Goal: Information Seeking & Learning: Check status

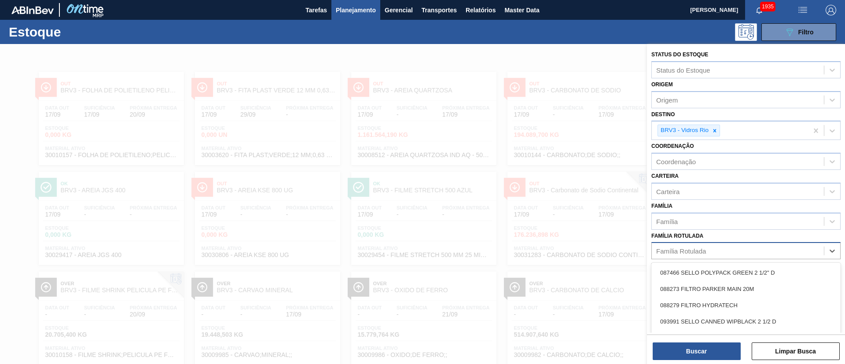
click at [666, 247] on div "Família Rotulada" at bounding box center [738, 251] width 172 height 13
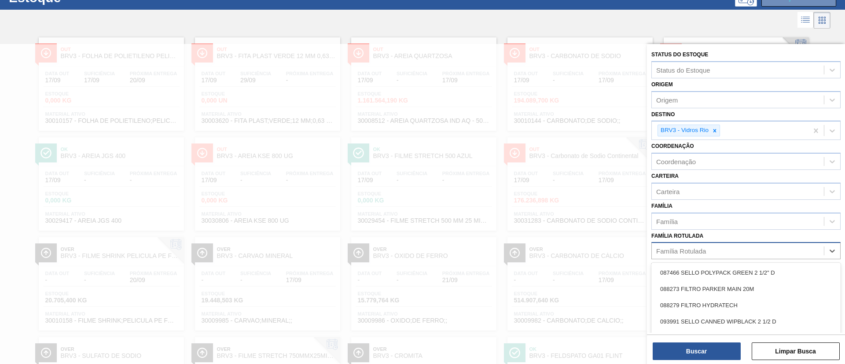
paste Rotulada "RÓTULO FRONT AP 600ML"
type Rotulada "RÓTULO FRONT AP 600ML"
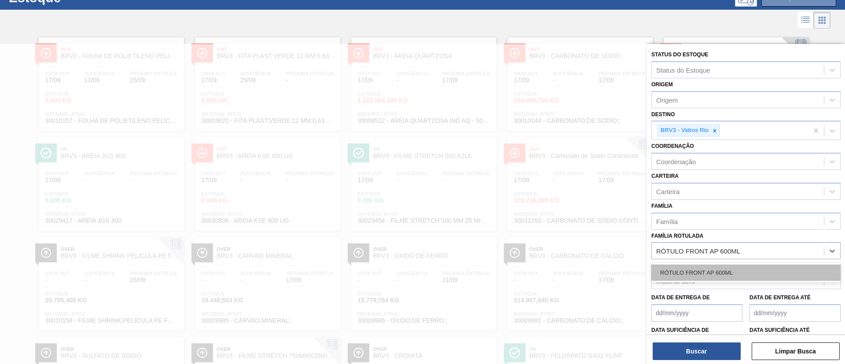
click at [704, 268] on div "RÓTULO FRONT AP 600ML" at bounding box center [745, 273] width 189 height 16
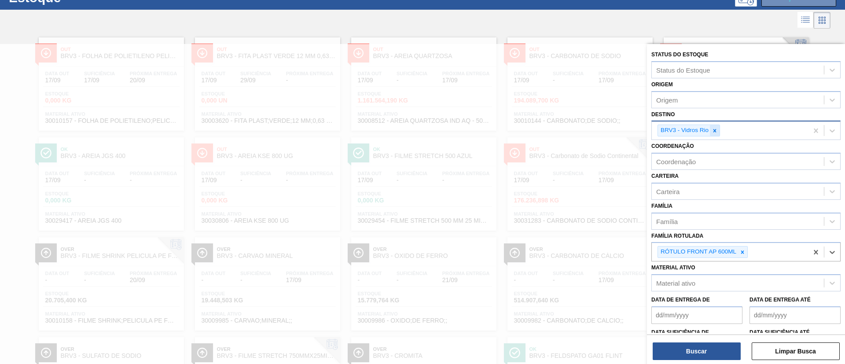
click at [715, 130] on icon at bounding box center [715, 130] width 3 height 3
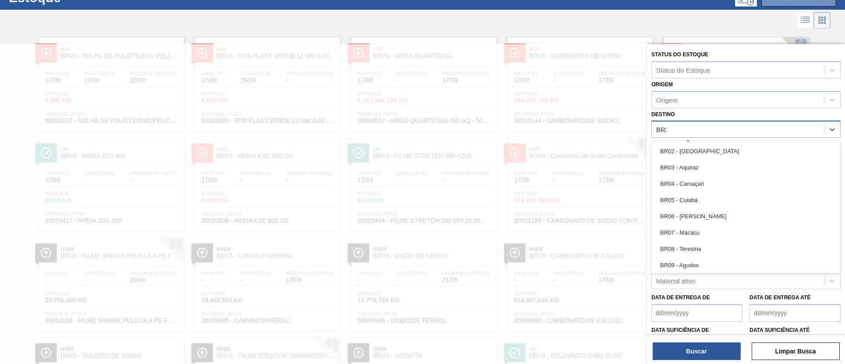
type input "BR22"
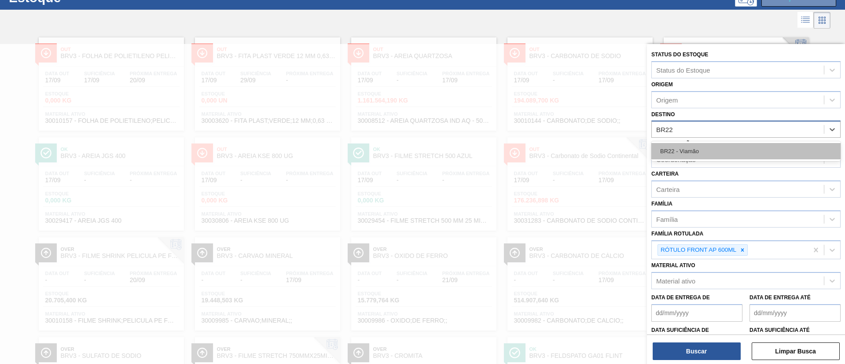
click at [681, 148] on div "BR22 - Viamão" at bounding box center [745, 151] width 189 height 16
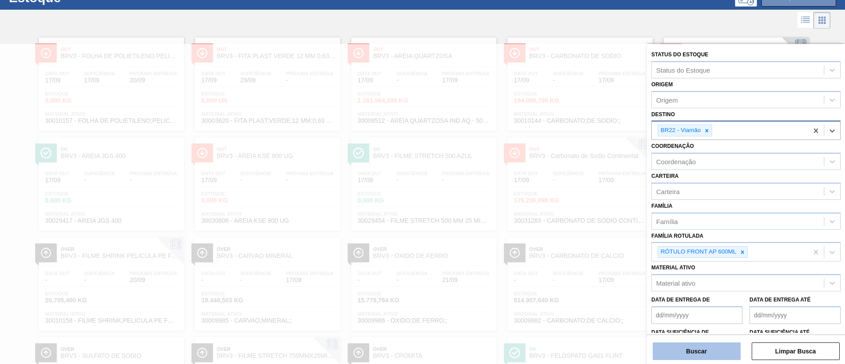
click at [692, 347] on button "Buscar" at bounding box center [697, 351] width 88 height 18
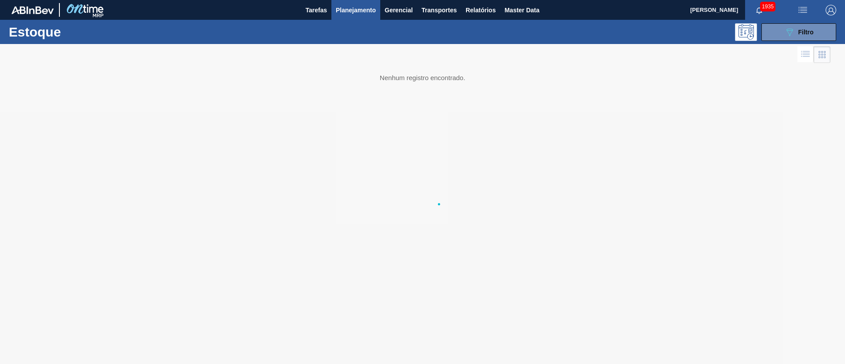
scroll to position [0, 0]
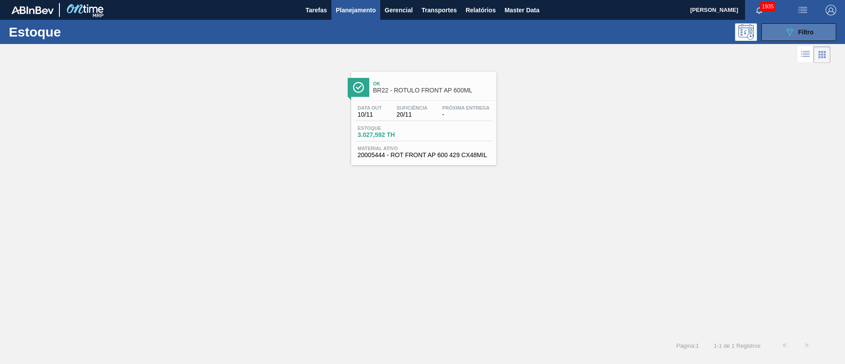
click at [801, 35] on span "Filtro" at bounding box center [805, 32] width 15 height 7
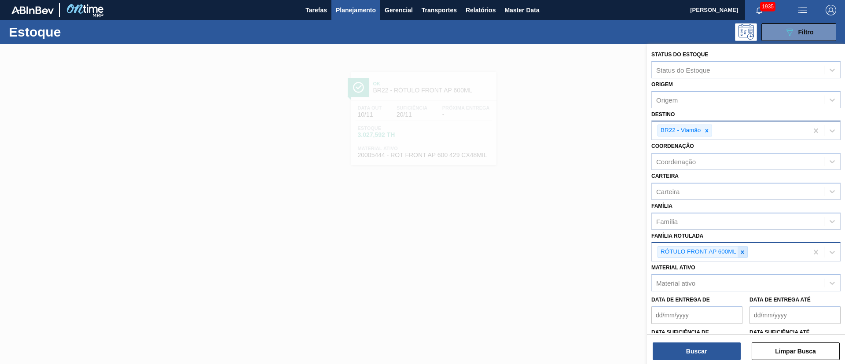
click at [740, 250] on icon at bounding box center [743, 252] width 6 height 6
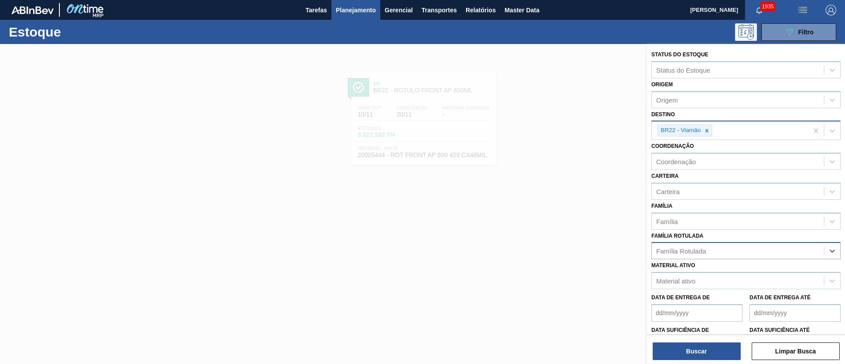
paste Rotulada "RÓTULO FRONT AP 300ML"
type Rotulada "RÓTULO FRONT AP 300ML"
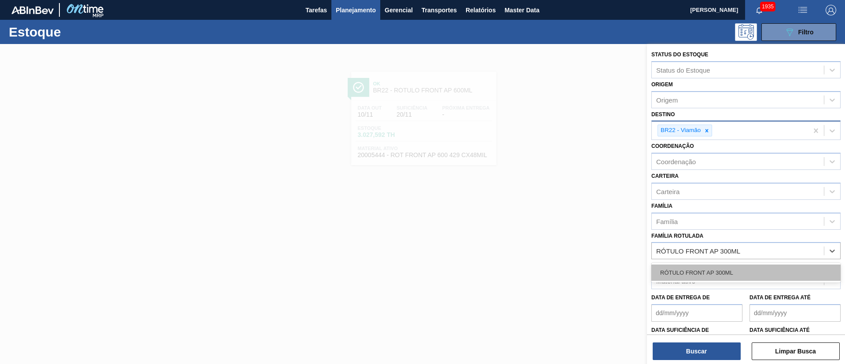
click at [702, 267] on div "RÓTULO FRONT AP 300ML" at bounding box center [745, 273] width 189 height 16
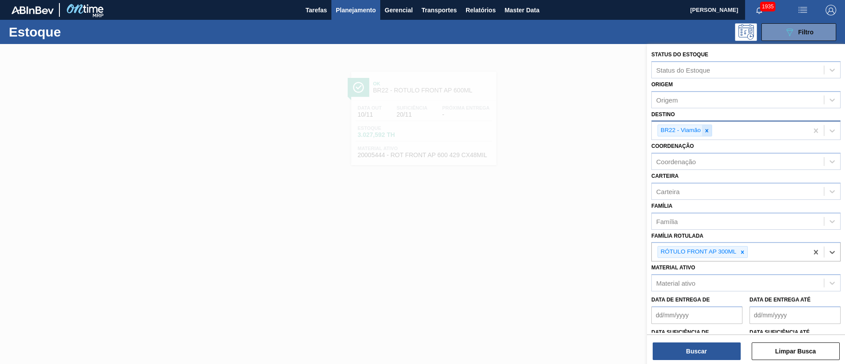
click at [707, 131] on icon at bounding box center [707, 130] width 3 height 3
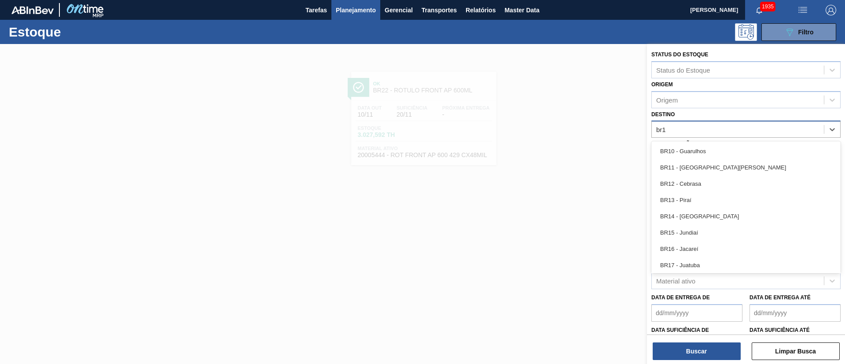
type input "br17"
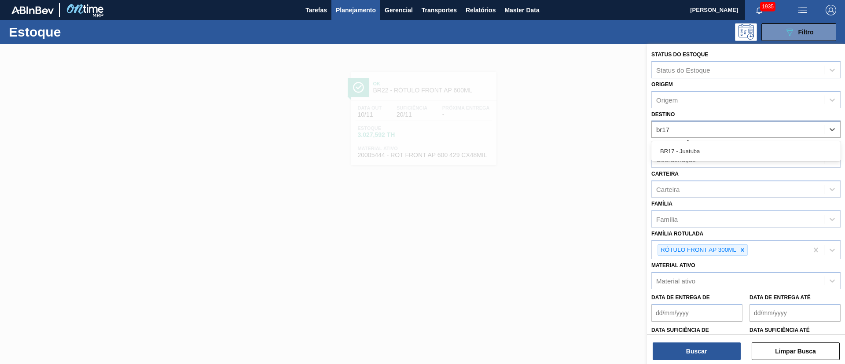
click at [684, 154] on div "BR17 - Juatuba" at bounding box center [745, 151] width 189 height 16
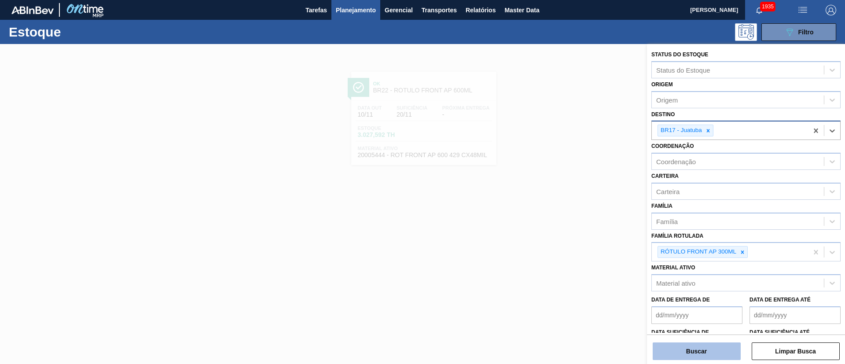
click at [666, 357] on button "Buscar" at bounding box center [697, 351] width 88 height 18
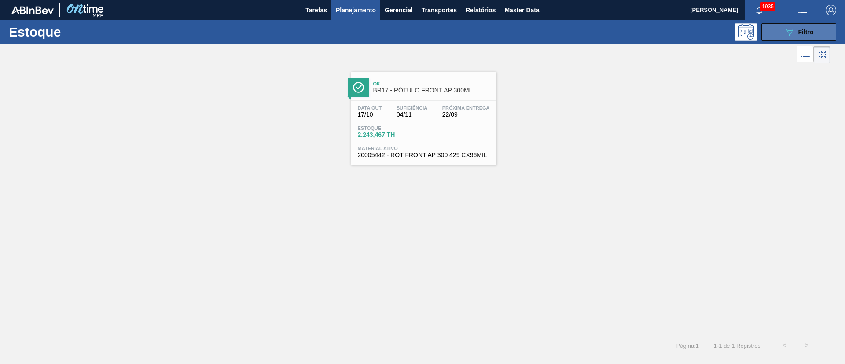
click at [788, 29] on icon at bounding box center [790, 32] width 7 height 7
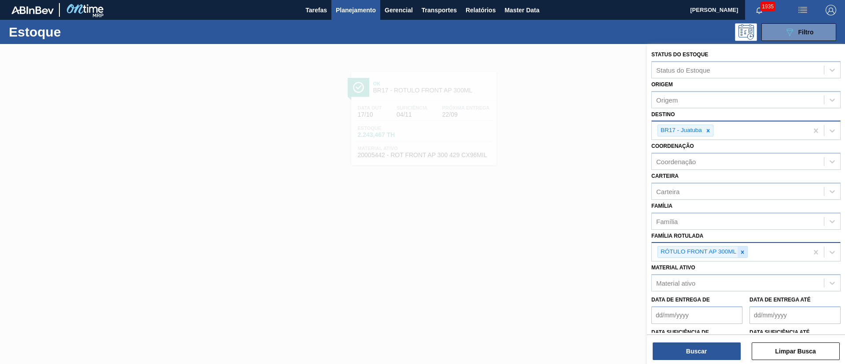
click at [743, 257] on div at bounding box center [743, 252] width 10 height 11
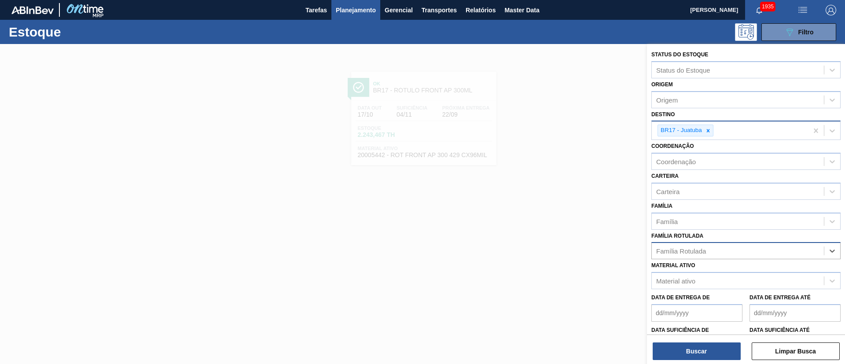
paste Rotulada "ROTULO NECK STELLA PURE GOLD 330ML"
type Rotulada "ROTULO NECK STELLA PURE GOLD 330ML"
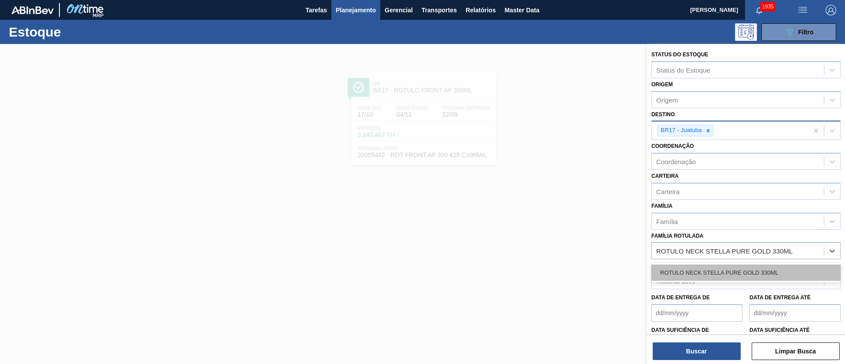
click at [690, 269] on div "ROTULO NECK STELLA PURE GOLD 330ML" at bounding box center [745, 273] width 189 height 16
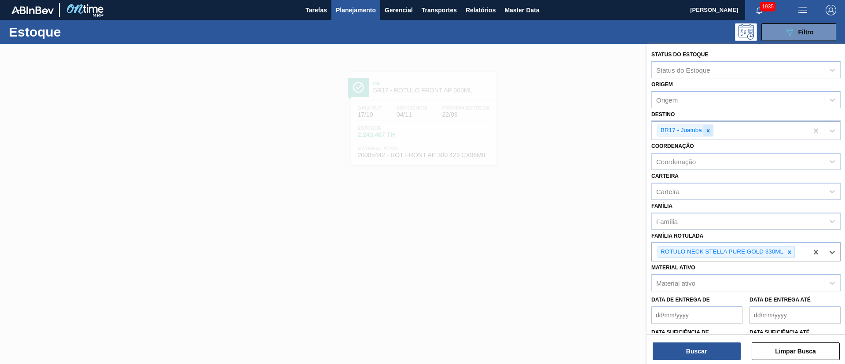
click at [706, 130] on icon at bounding box center [708, 131] width 6 height 6
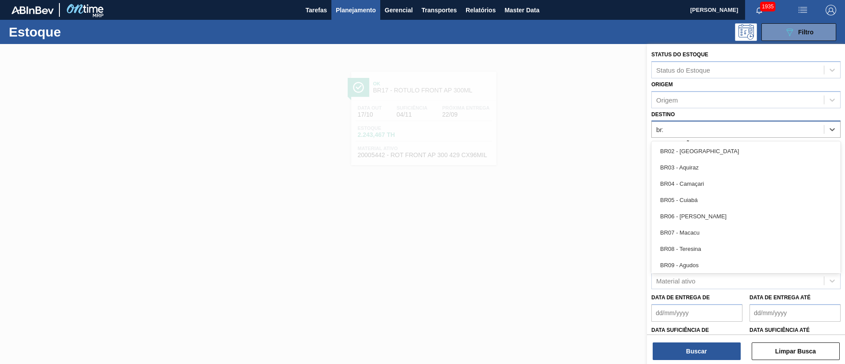
type input "br23"
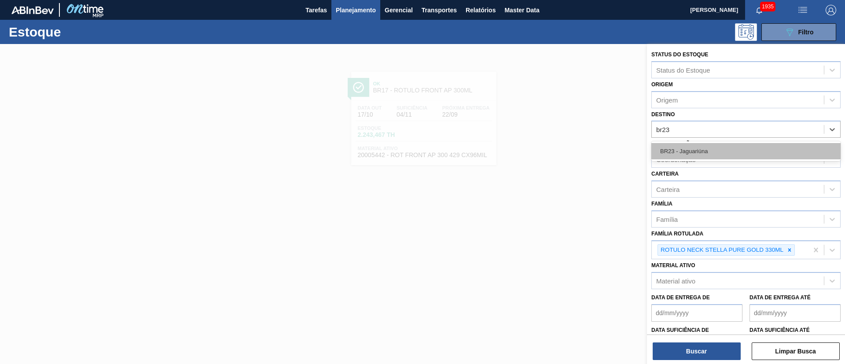
click at [695, 155] on div "BR23 - Jaguariúna" at bounding box center [745, 151] width 189 height 16
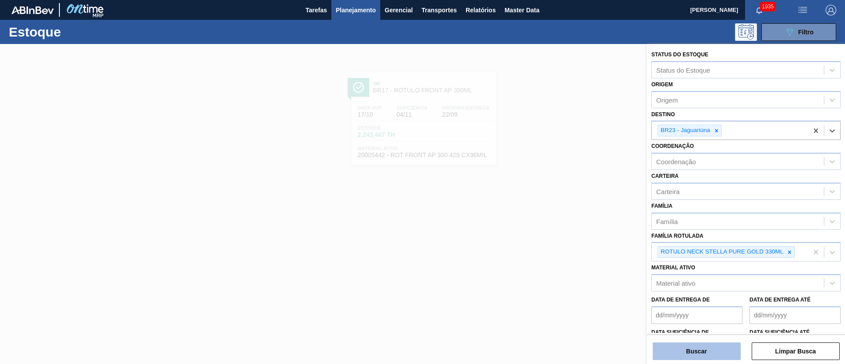
click at [682, 353] on button "Buscar" at bounding box center [697, 351] width 88 height 18
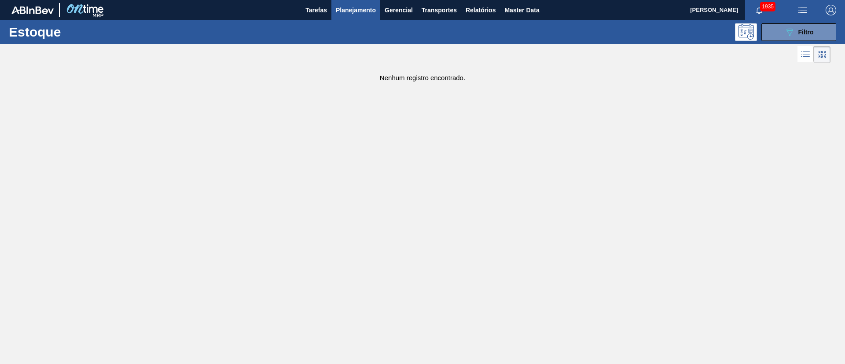
click at [773, 41] on div "Estoque 089F7B8B-B2A5-4AFE-B5C0-19BA573D28AC Filtro" at bounding box center [422, 32] width 845 height 24
click at [778, 41] on div "Estoque 089F7B8B-B2A5-4AFE-B5C0-19BA573D28AC Filtro" at bounding box center [422, 32] width 845 height 24
click at [779, 38] on button "089F7B8B-B2A5-4AFE-B5C0-19BA573D28AC Filtro" at bounding box center [799, 32] width 75 height 18
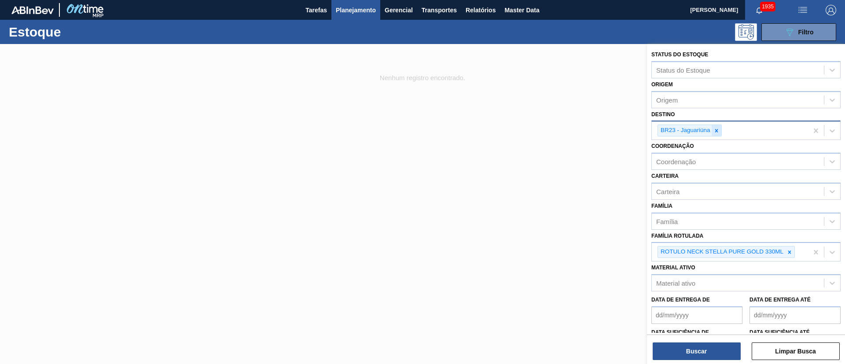
click at [712, 131] on div at bounding box center [717, 130] width 10 height 11
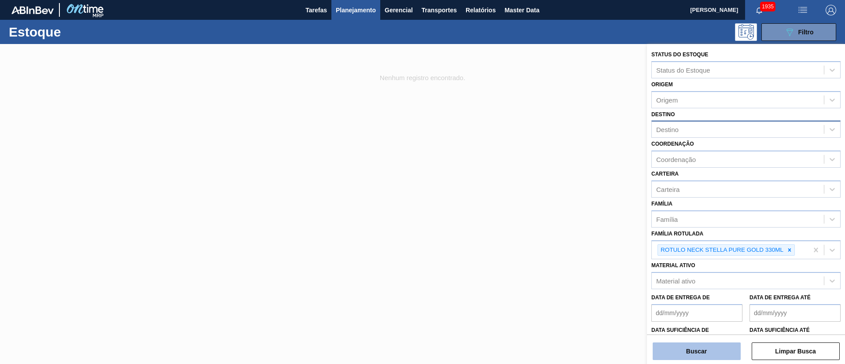
click at [690, 346] on button "Buscar" at bounding box center [697, 351] width 88 height 18
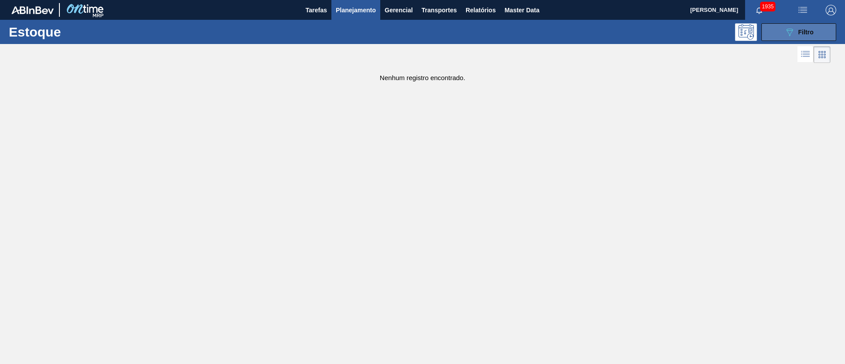
click at [778, 33] on button "089F7B8B-B2A5-4AFE-B5C0-19BA573D28AC Filtro" at bounding box center [799, 32] width 75 height 18
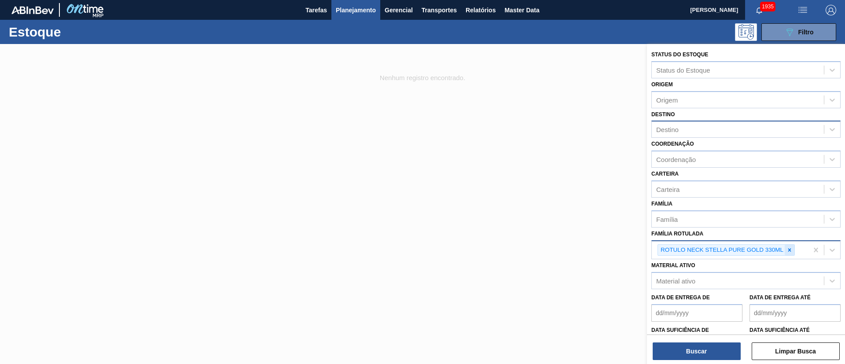
click at [787, 250] on icon at bounding box center [790, 250] width 6 height 6
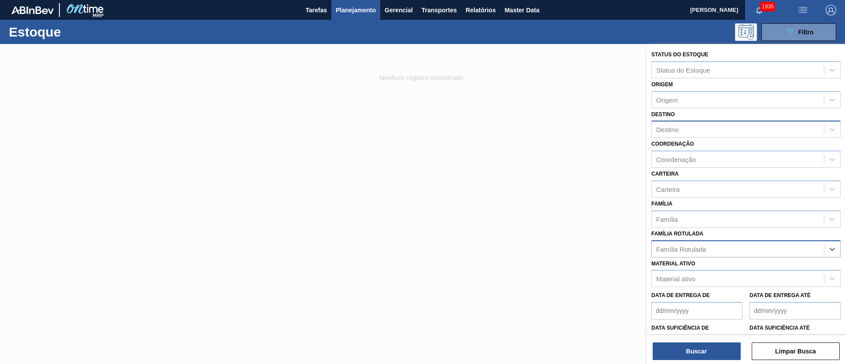
paste Rotulada "ROTULO NECK STELLA PURE GOLD 330ML"
type Rotulada "ROTULO NECK STELLA PURE GOLD 330ML"
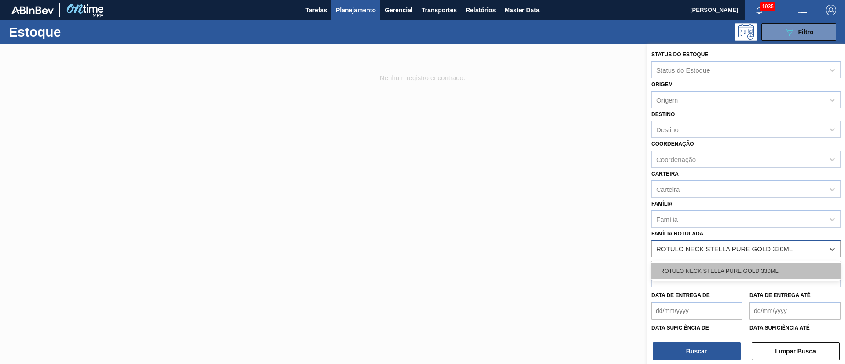
click at [713, 270] on div "ROTULO NECK STELLA PURE GOLD 330ML" at bounding box center [745, 271] width 189 height 16
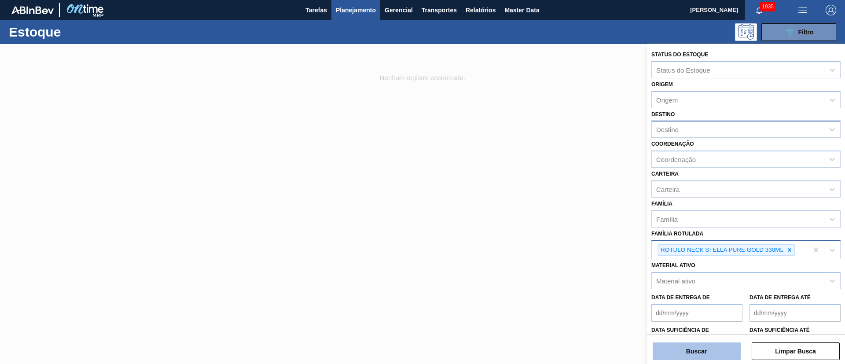
click at [682, 360] on button "Buscar" at bounding box center [697, 351] width 88 height 18
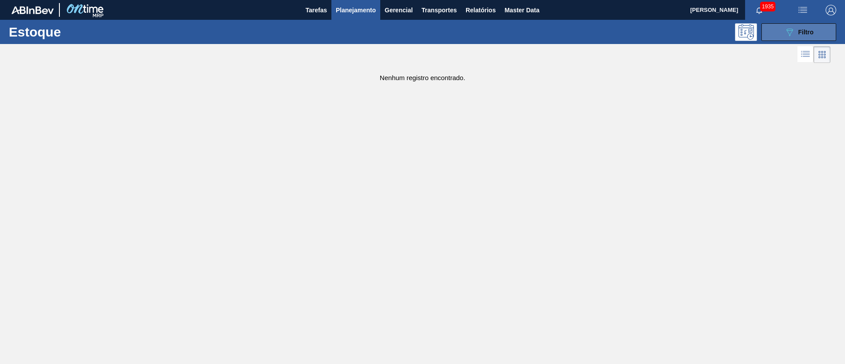
click at [798, 37] on div "089F7B8B-B2A5-4AFE-B5C0-19BA573D28AC Filtro" at bounding box center [798, 32] width 29 height 11
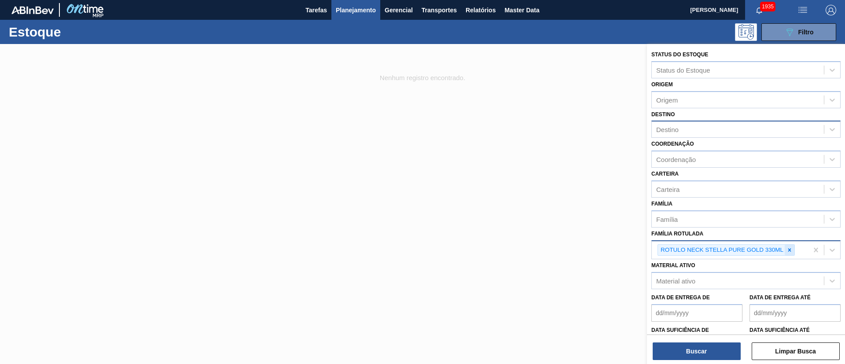
click at [788, 253] on div at bounding box center [790, 250] width 10 height 11
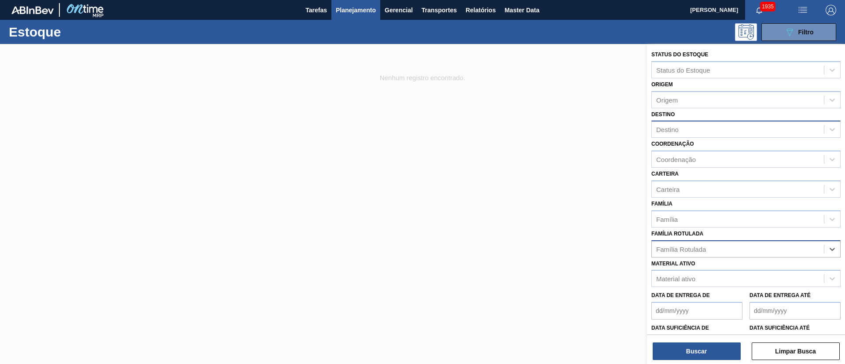
click at [677, 131] on div "Destino" at bounding box center [667, 129] width 22 height 7
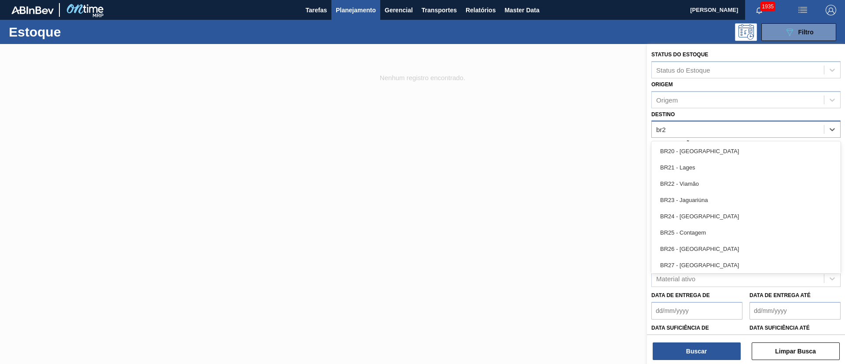
type input "br23"
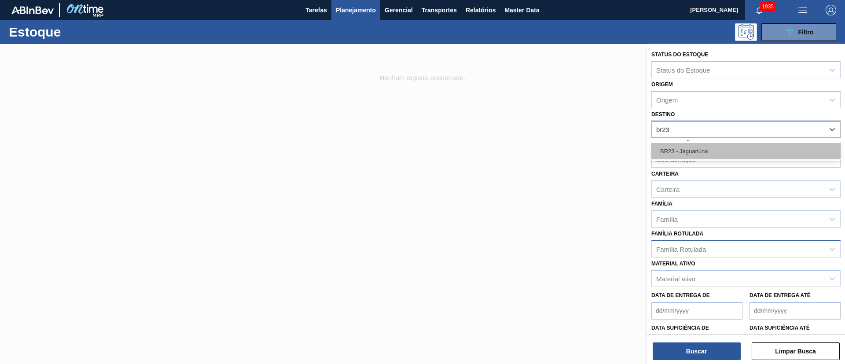
click at [667, 153] on div "BR23 - Jaguariúna" at bounding box center [745, 151] width 189 height 16
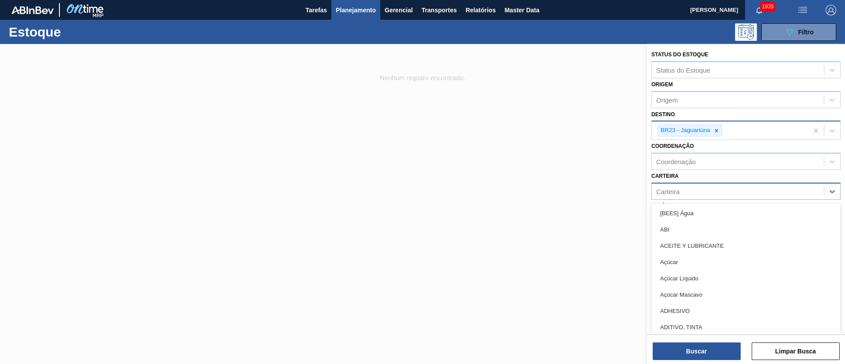
click at [677, 189] on div "Carteira" at bounding box center [667, 191] width 23 height 7
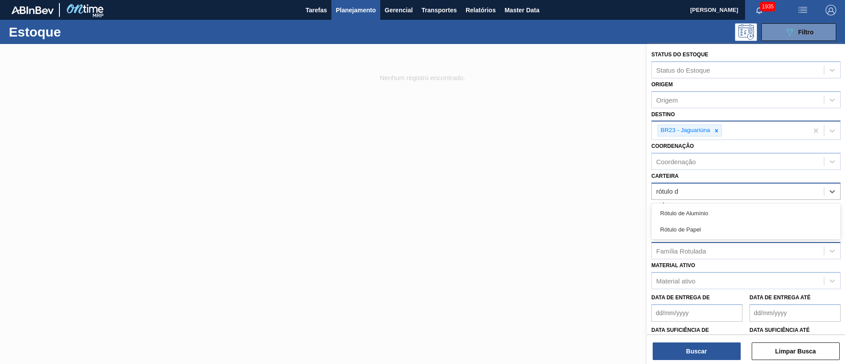
type input "rótulo de"
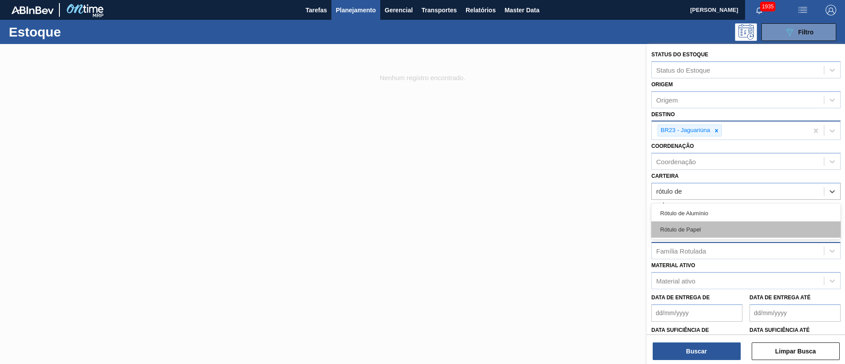
click at [717, 234] on div "Rótulo de Papel" at bounding box center [745, 229] width 189 height 16
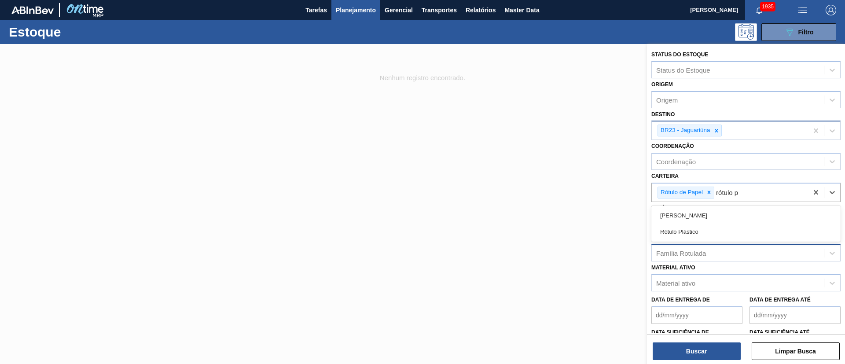
type input "rótulo pa"
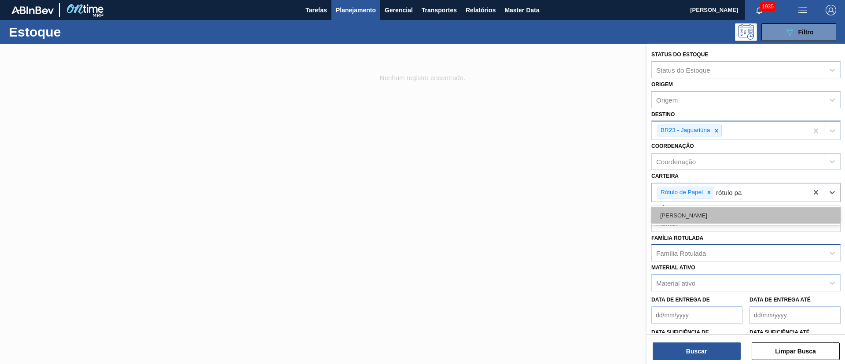
click at [718, 208] on div "Rótulo Papel" at bounding box center [745, 215] width 189 height 16
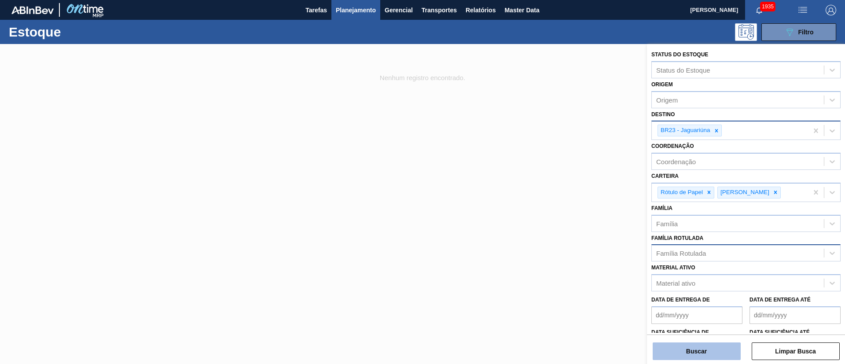
click at [686, 355] on button "Buscar" at bounding box center [697, 351] width 88 height 18
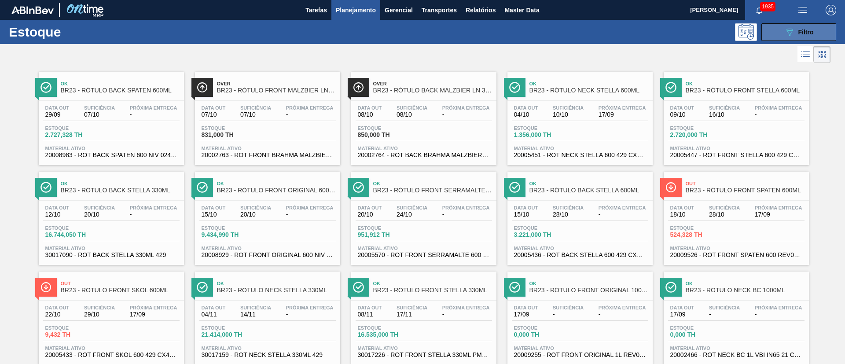
click at [796, 36] on div "089F7B8B-B2A5-4AFE-B5C0-19BA573D28AC Filtro" at bounding box center [798, 32] width 29 height 11
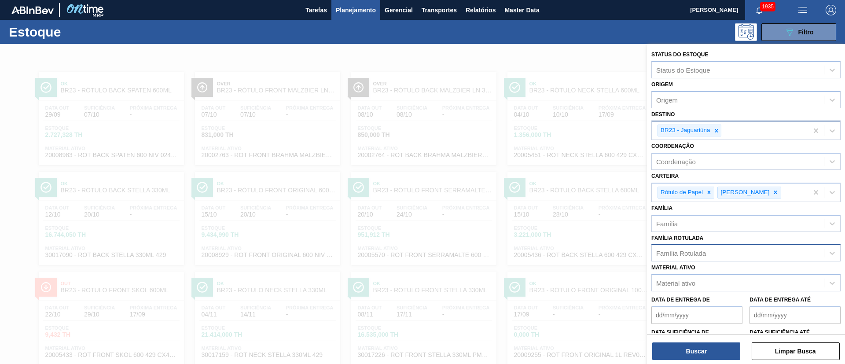
click at [686, 255] on div "Família Rotulada" at bounding box center [681, 253] width 50 height 7
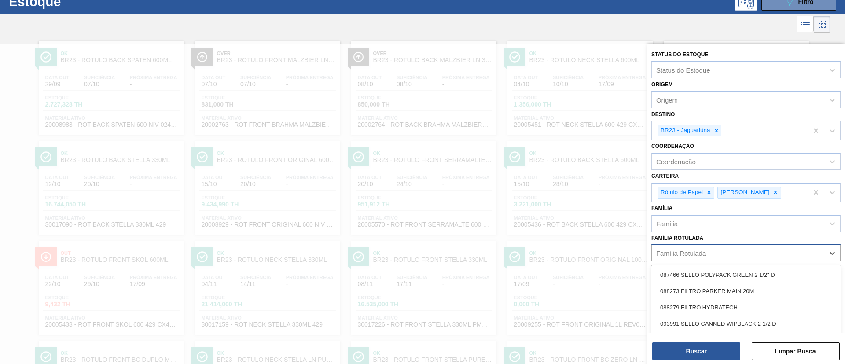
scroll to position [37, 0]
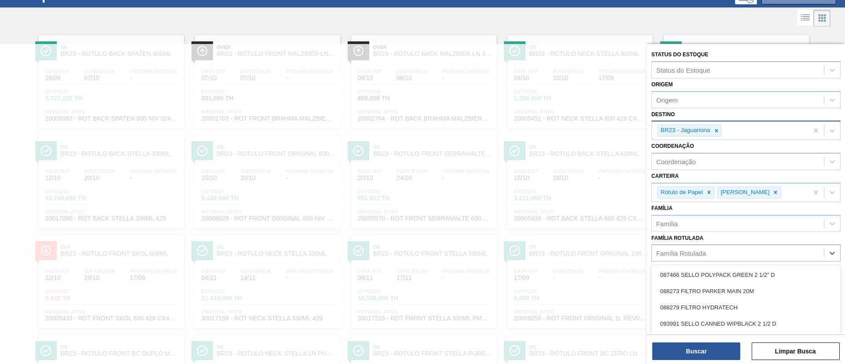
paste Rotulada "RÓTULO NECK BUD 1000ML"
type Rotulada "RÓTULO NECK BUD 1000ML"
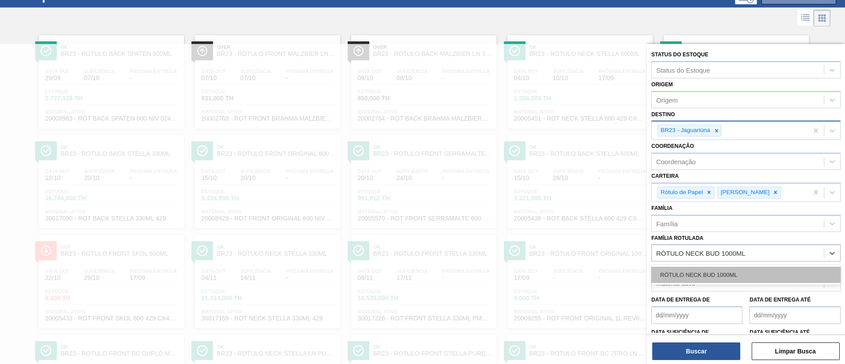
click at [709, 274] on div "RÓTULO NECK BUD 1000ML" at bounding box center [745, 275] width 189 height 16
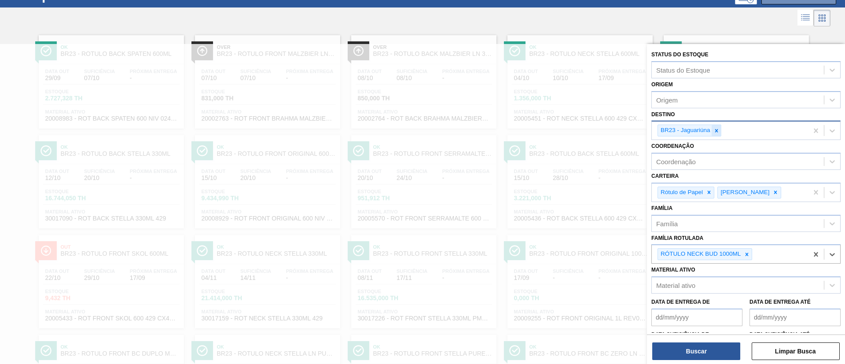
click at [718, 130] on icon at bounding box center [717, 131] width 6 height 6
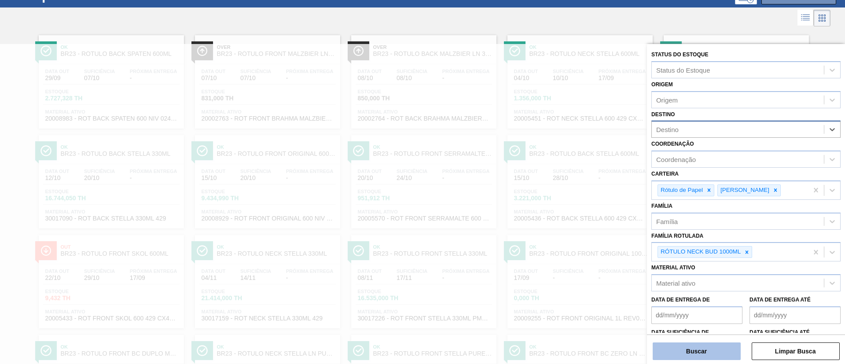
click at [693, 351] on button "Buscar" at bounding box center [697, 351] width 88 height 18
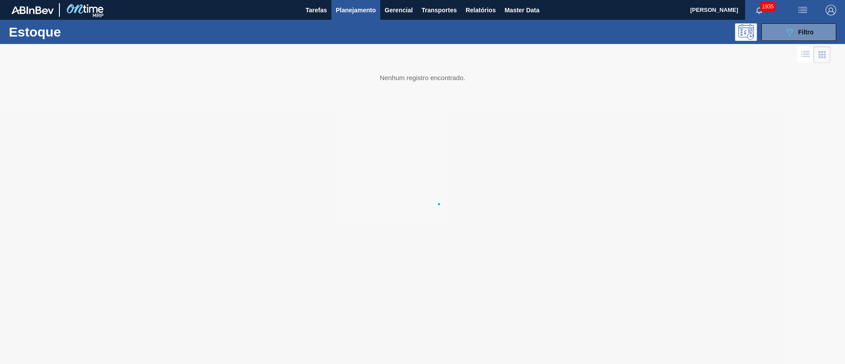
scroll to position [0, 0]
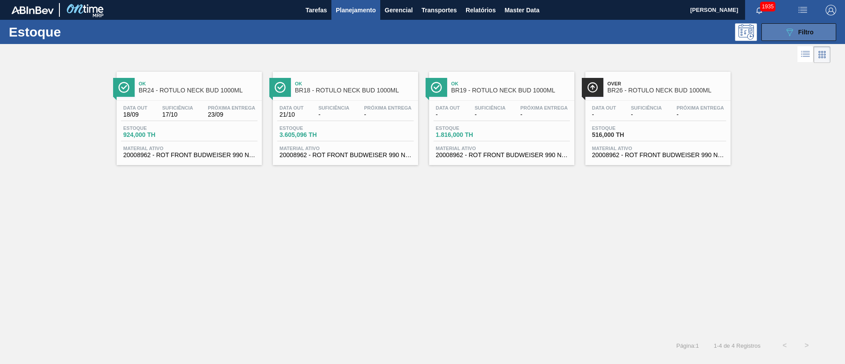
click at [777, 24] on button "089F7B8B-B2A5-4AFE-B5C0-19BA573D28AC Filtro" at bounding box center [799, 32] width 75 height 18
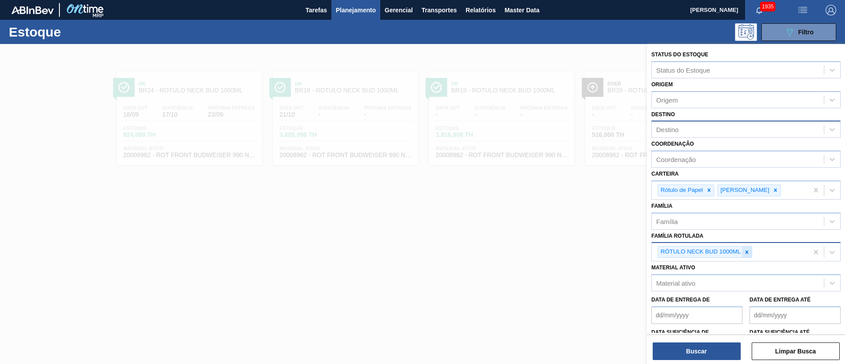
click at [745, 253] on icon at bounding box center [747, 252] width 6 height 6
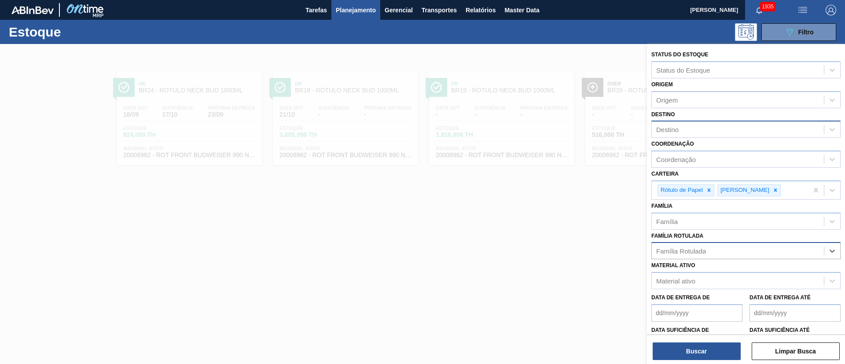
paste Rotulada "RÓTULO FRONT STELLA 330ML"
type Rotulada "RÓTULO FRONT STELLA 330ML"
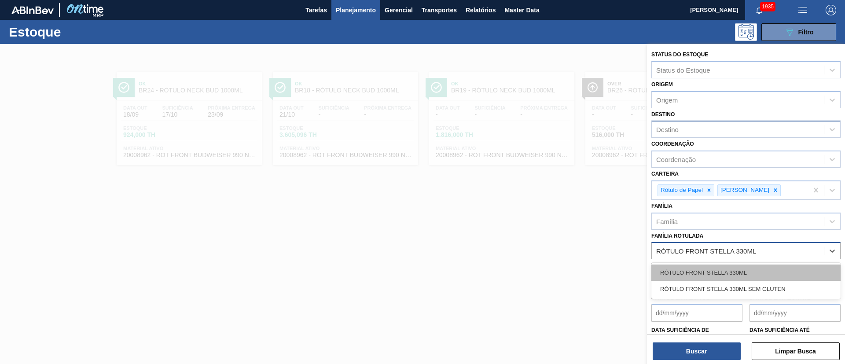
click at [695, 270] on div "RÓTULO FRONT STELLA 330ML" at bounding box center [745, 273] width 189 height 16
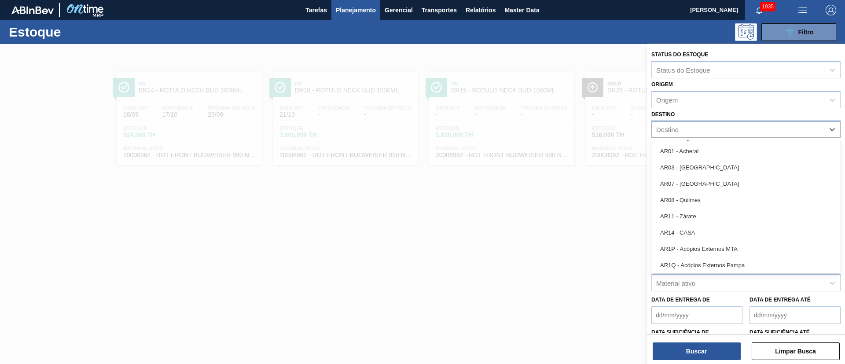
click at [681, 132] on div "Destino" at bounding box center [738, 129] width 172 height 13
type input "br21"
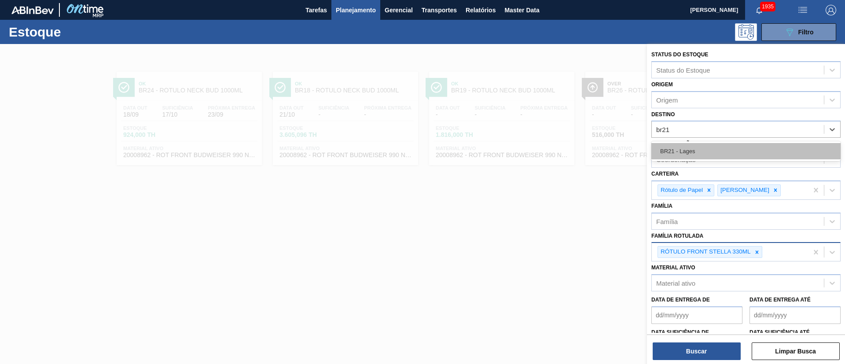
click at [669, 151] on div "BR21 - Lages" at bounding box center [745, 151] width 189 height 16
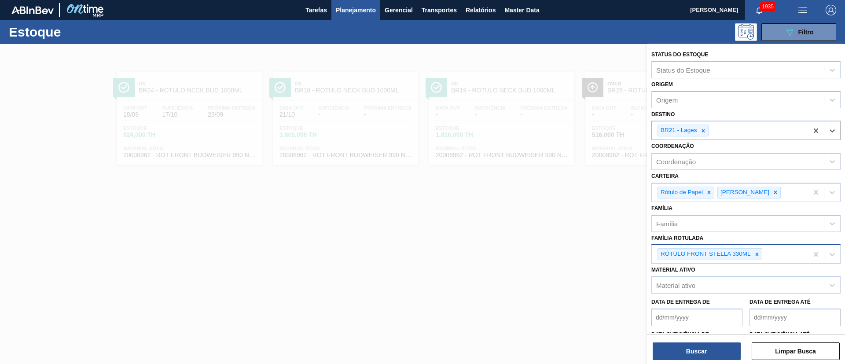
click at [678, 361] on div "Status do Estoque Status do Estoque Origem Origem Destino option BR21 - Lages, …" at bounding box center [746, 205] width 198 height 322
click at [678, 353] on button "Buscar" at bounding box center [697, 351] width 88 height 18
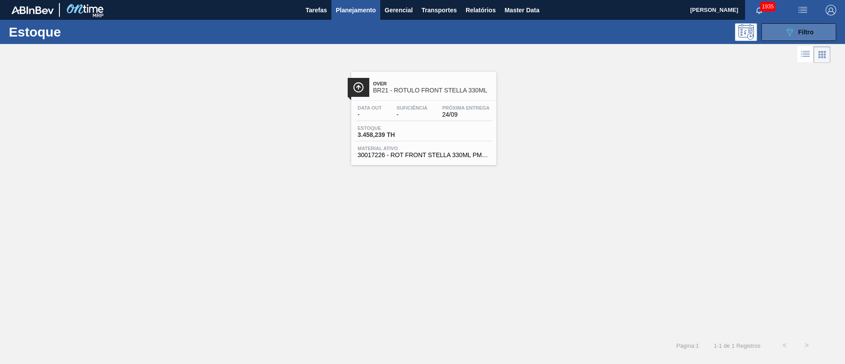
click at [768, 27] on button "089F7B8B-B2A5-4AFE-B5C0-19BA573D28AC Filtro" at bounding box center [799, 32] width 75 height 18
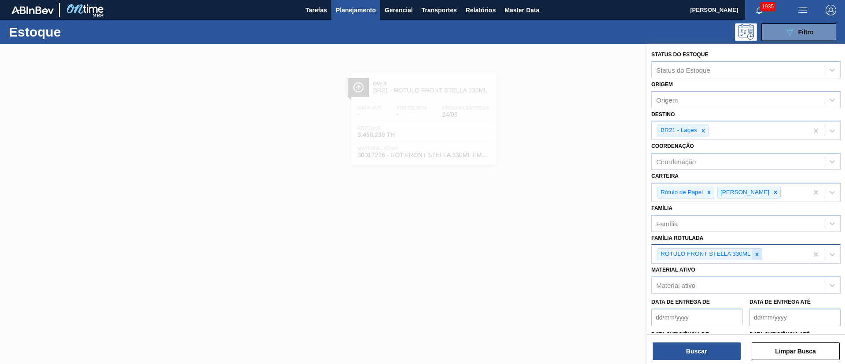
click at [759, 258] on div at bounding box center [757, 254] width 10 height 11
paste Rotulada "ROT BACK STELLA 330ML 429"
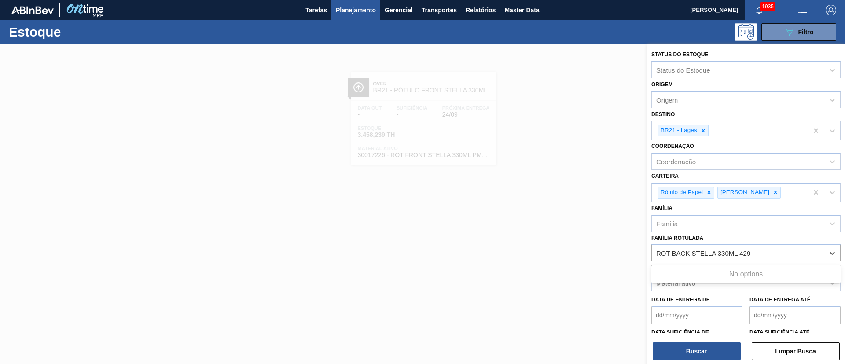
type Rotulada "ROT BACK STELLA 330ML 429"
click at [679, 250] on div "Família Rotulada" at bounding box center [681, 253] width 50 height 7
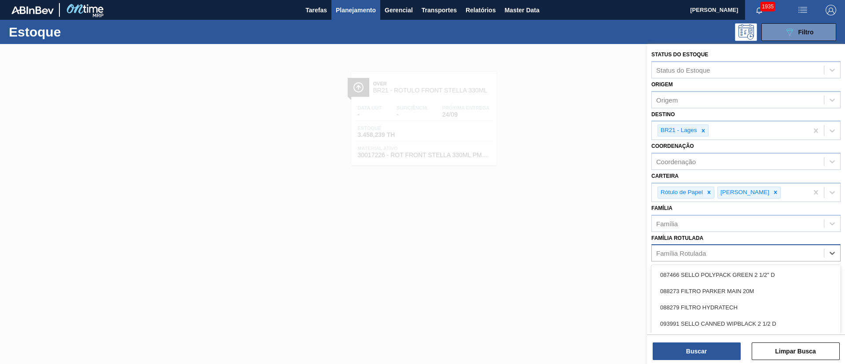
paste Rotulada "RÓTULO BACK STELLA 330ML"
type Rotulada "RÓTULO BACK STELLA 330ML"
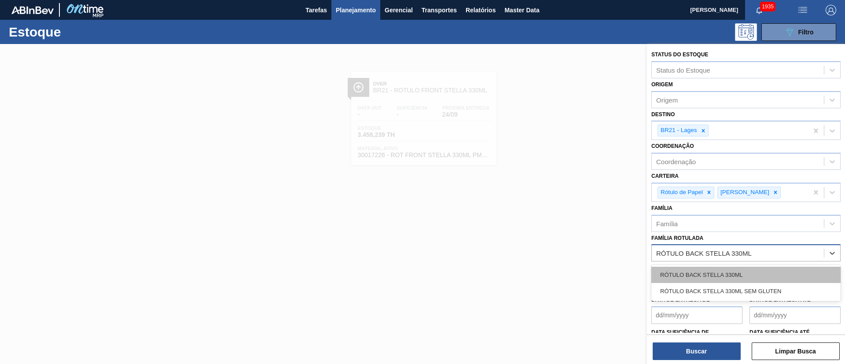
click at [708, 277] on div "RÓTULO BACK STELLA 330ML" at bounding box center [745, 275] width 189 height 16
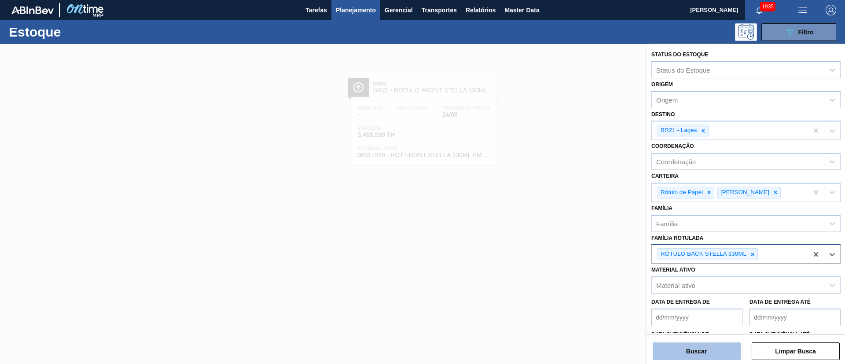
click at [698, 346] on button "Buscar" at bounding box center [697, 351] width 88 height 18
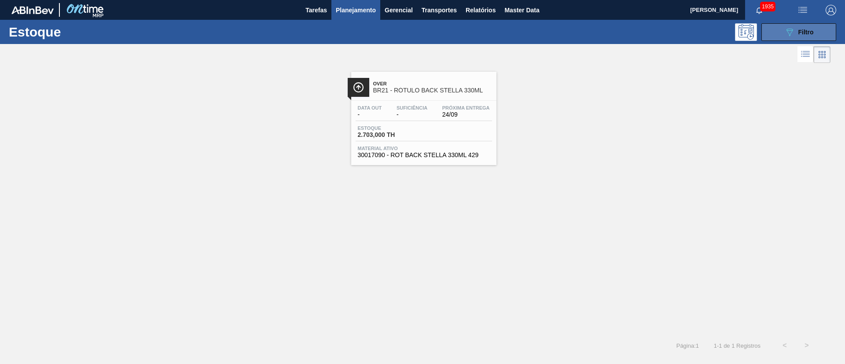
click at [801, 37] on button "089F7B8B-B2A5-4AFE-B5C0-19BA573D28AC Filtro" at bounding box center [799, 32] width 75 height 18
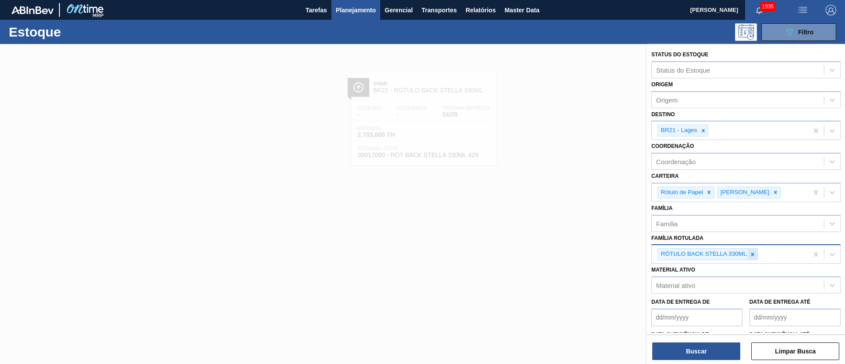
click at [754, 255] on icon at bounding box center [752, 254] width 3 height 3
paste Rotulada "RÓTULO NECK STELLA 330ML"
type Rotulada "RÓTULO NECK STELLA 330ML"
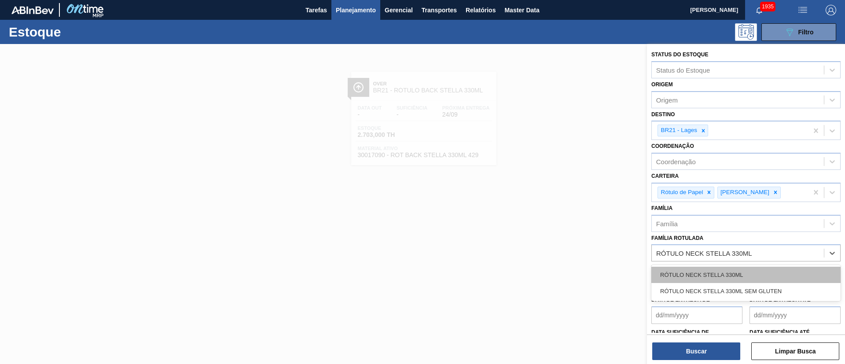
click at [709, 272] on div "RÓTULO NECK STELLA 330ML" at bounding box center [745, 275] width 189 height 16
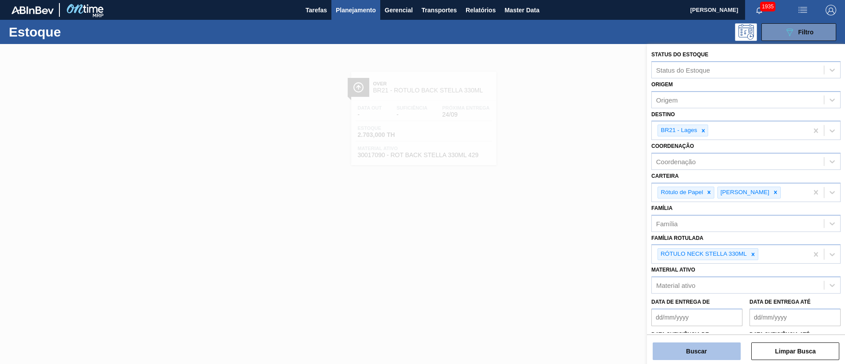
click at [684, 349] on button "Buscar" at bounding box center [697, 351] width 88 height 18
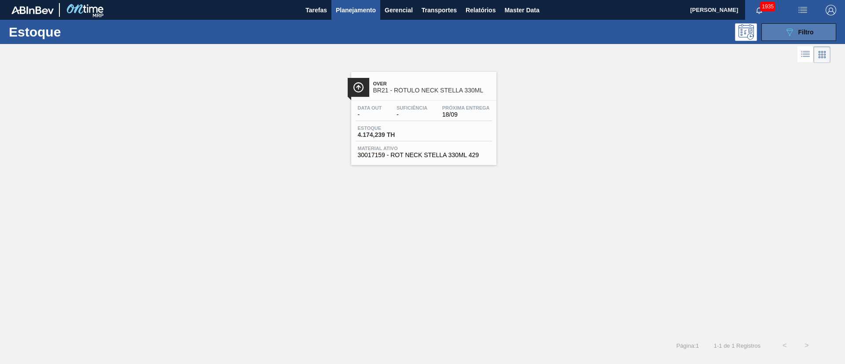
click at [783, 29] on button "089F7B8B-B2A5-4AFE-B5C0-19BA573D28AC Filtro" at bounding box center [799, 32] width 75 height 18
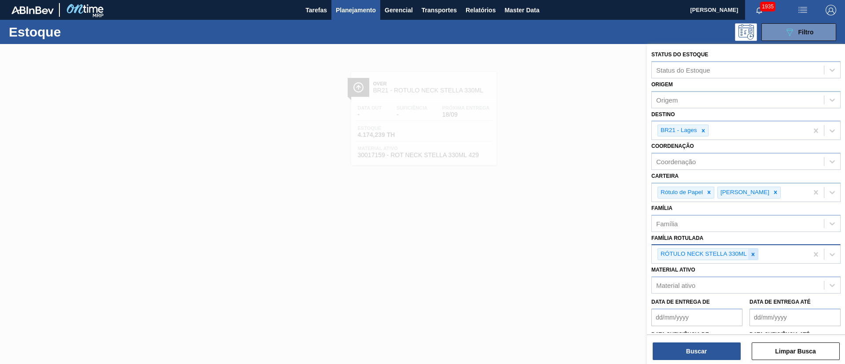
click at [751, 258] on div at bounding box center [753, 254] width 10 height 11
paste Rotulada "RÓTULO FRONT SPATEN 330ML"
type Rotulada "RÓTULO FRONT SPATEN 330ML"
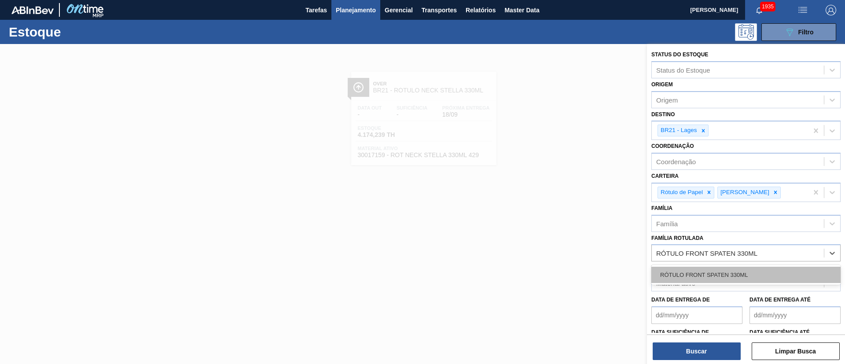
click at [706, 272] on div "RÓTULO FRONT SPATEN 330ML" at bounding box center [745, 275] width 189 height 16
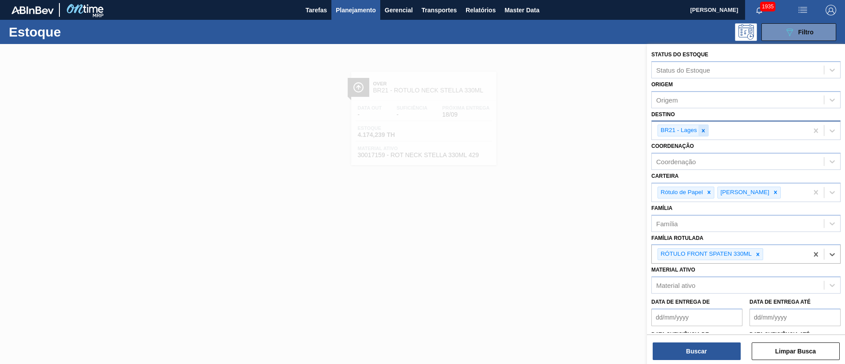
click at [703, 126] on div at bounding box center [704, 130] width 10 height 11
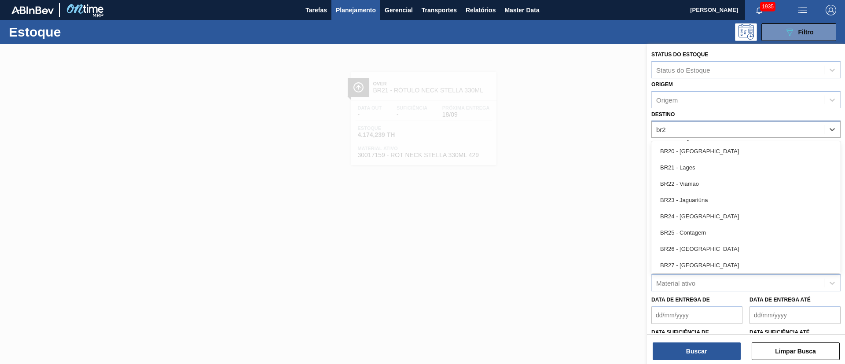
type input "br26"
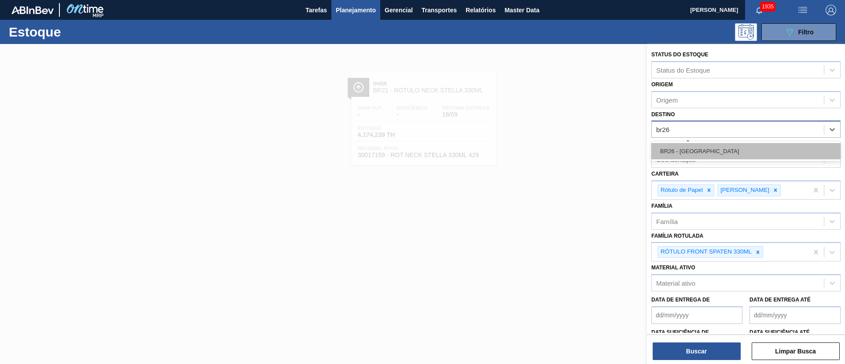
click at [692, 154] on div "BR26 - Uberlândia" at bounding box center [745, 151] width 189 height 16
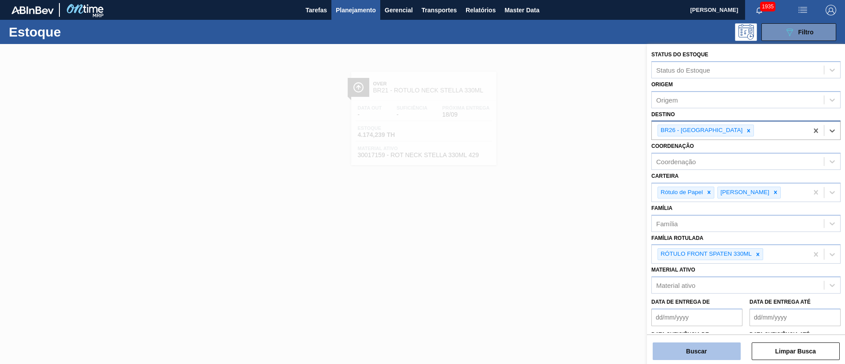
click at [693, 347] on button "Buscar" at bounding box center [697, 351] width 88 height 18
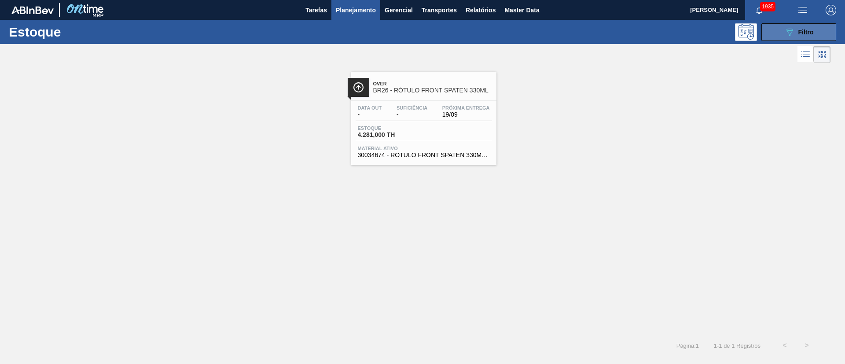
click at [800, 30] on span "Filtro" at bounding box center [805, 32] width 15 height 7
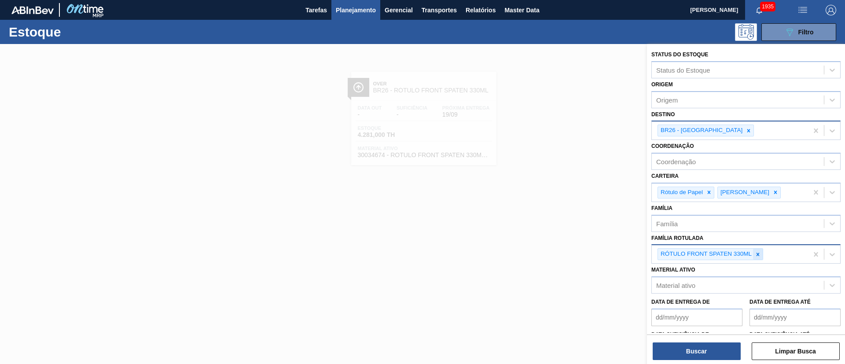
click at [759, 257] on icon at bounding box center [758, 254] width 6 height 6
paste Rotulada "RÓTULO NECK STELLA LN PURE GOLD 330ML"
type Rotulada "RÓTULO NECK STELLA LN PURE GOLD 330ML"
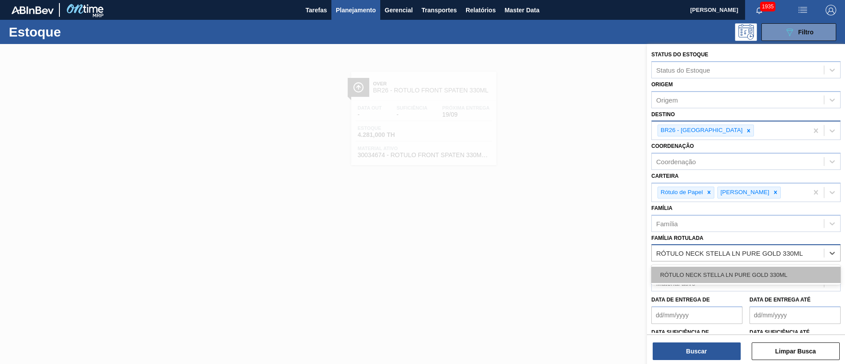
click at [710, 272] on div "RÓTULO NECK STELLA LN PURE GOLD 330ML" at bounding box center [745, 275] width 189 height 16
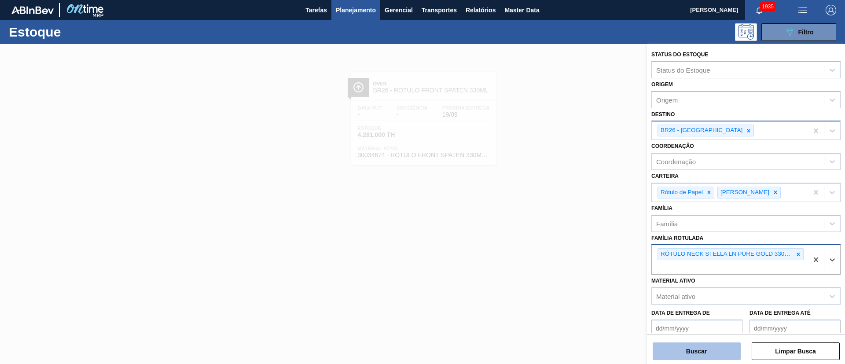
click at [686, 344] on button "Buscar" at bounding box center [697, 351] width 88 height 18
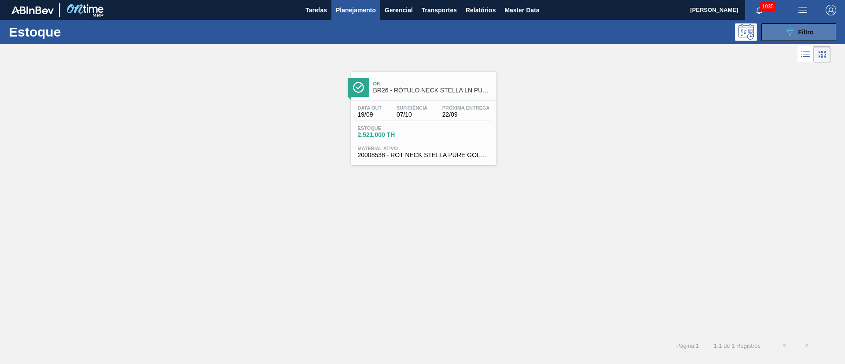
click at [791, 27] on icon "089F7B8B-B2A5-4AFE-B5C0-19BA573D28AC" at bounding box center [789, 32] width 11 height 11
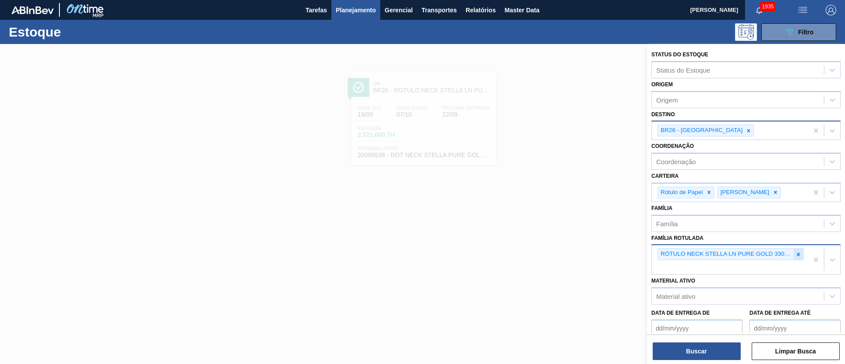
click at [796, 254] on icon at bounding box center [798, 254] width 6 height 6
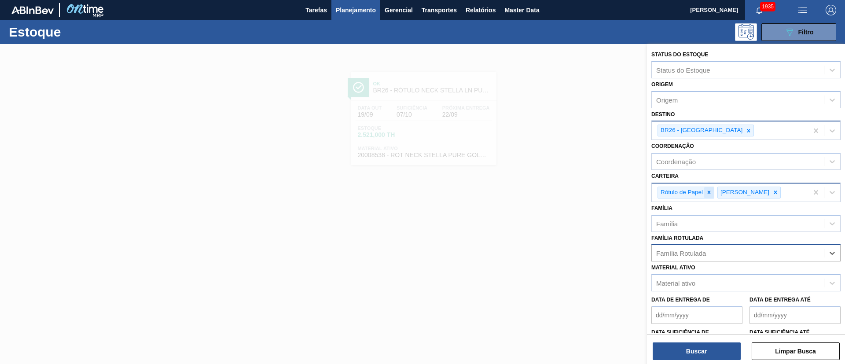
click at [704, 191] on div at bounding box center [709, 192] width 10 height 11
click at [713, 193] on icon at bounding box center [716, 192] width 6 height 6
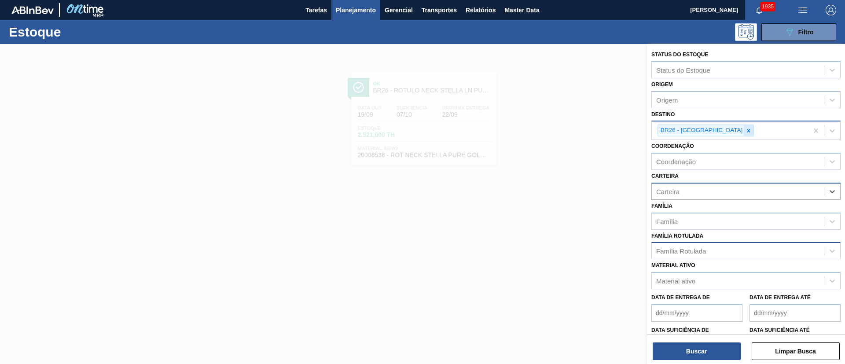
click at [744, 125] on div at bounding box center [749, 130] width 10 height 11
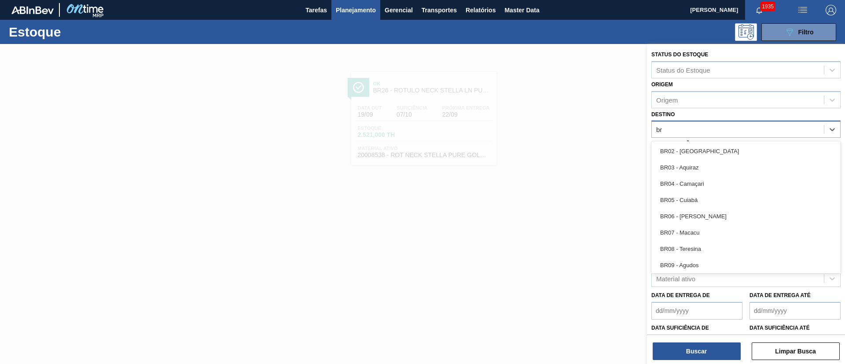
type input "brv"
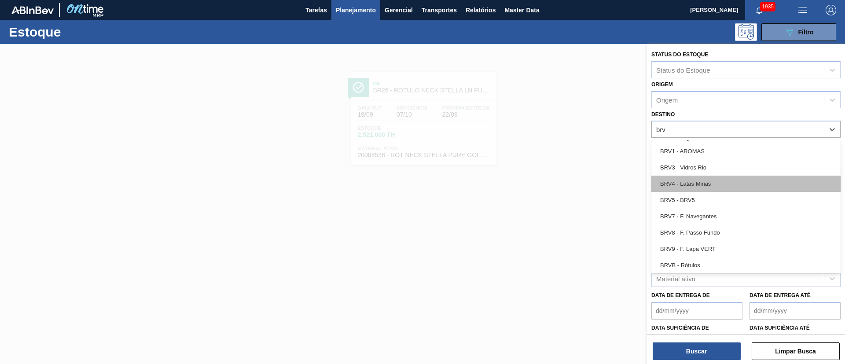
click at [683, 188] on div "BRV4 - Latas Minas" at bounding box center [745, 184] width 189 height 16
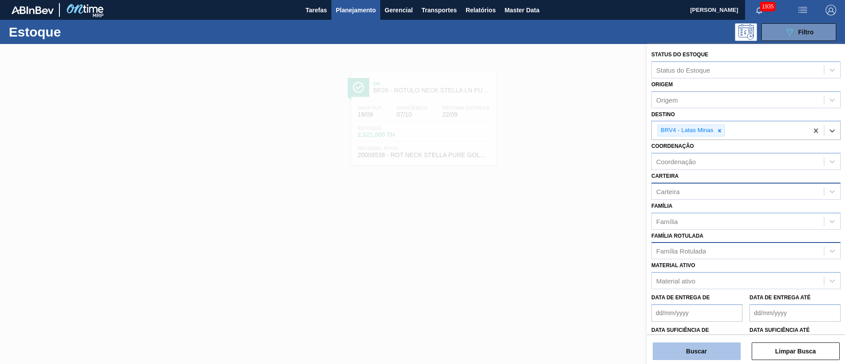
click at [684, 354] on button "Buscar" at bounding box center [697, 351] width 88 height 18
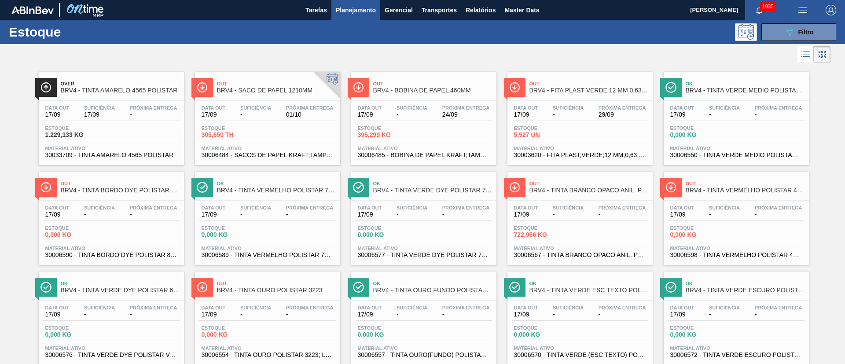
click at [804, 28] on div "089F7B8B-B2A5-4AFE-B5C0-19BA573D28AC Filtro" at bounding box center [798, 32] width 29 height 11
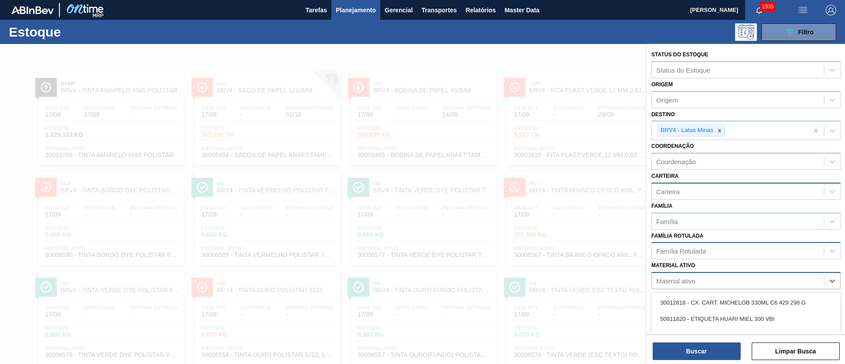
click at [687, 280] on div "Material ativo" at bounding box center [675, 280] width 39 height 7
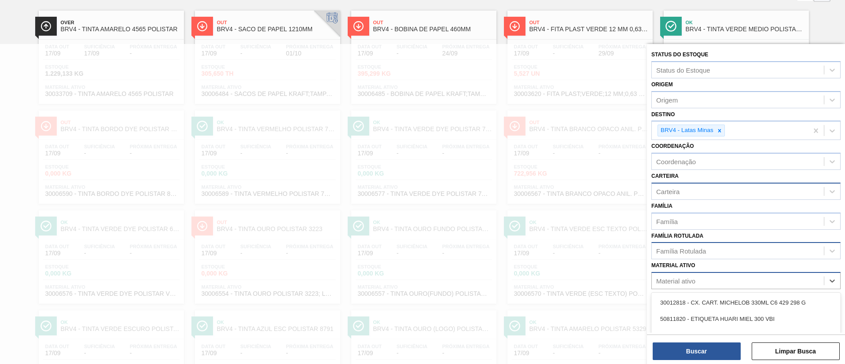
scroll to position [64, 0]
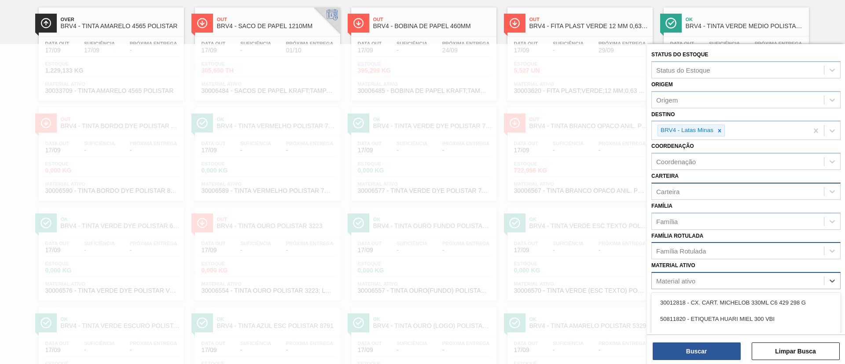
paste ativo "30006485"
type ativo "30006485"
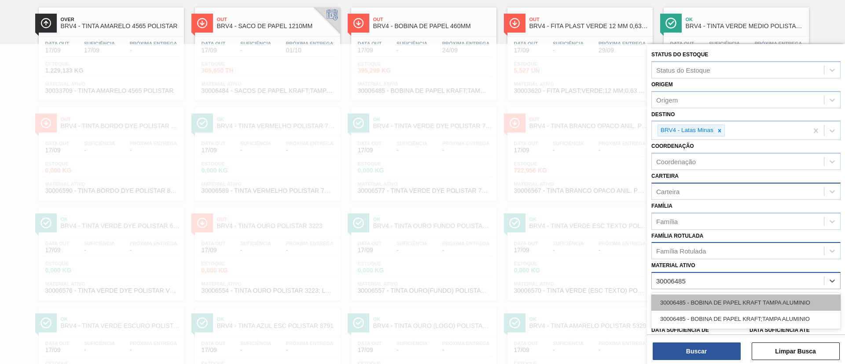
click at [709, 298] on div "30006485 - BOBINA DE PAPEL KRAFT TAMPA ALUMINIO" at bounding box center [745, 302] width 189 height 16
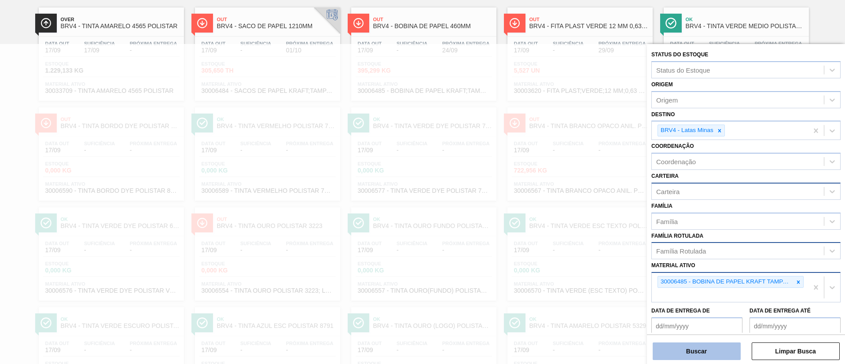
click at [684, 353] on button "Buscar" at bounding box center [697, 351] width 88 height 18
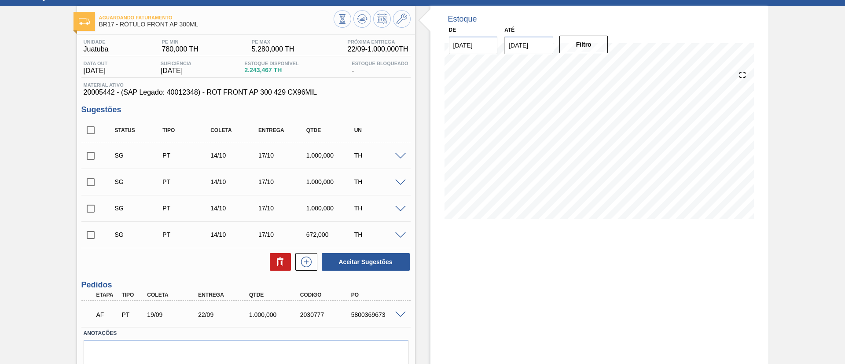
scroll to position [66, 0]
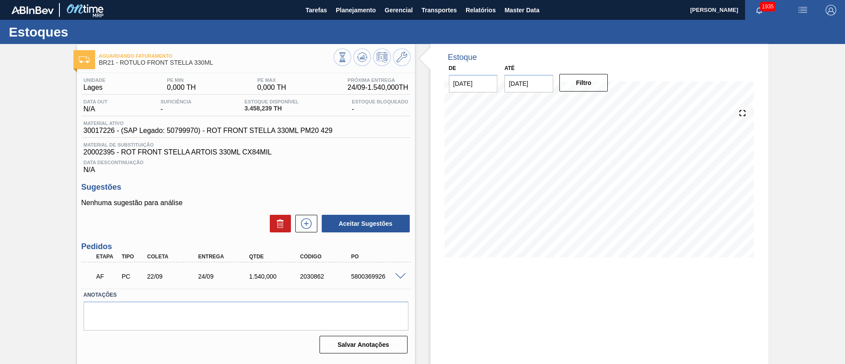
click at [103, 132] on span "30017226 - (SAP Legado: 50799970) - ROT FRONT STELLA 330ML PM20 429" at bounding box center [208, 131] width 249 height 8
copy span "30017226"
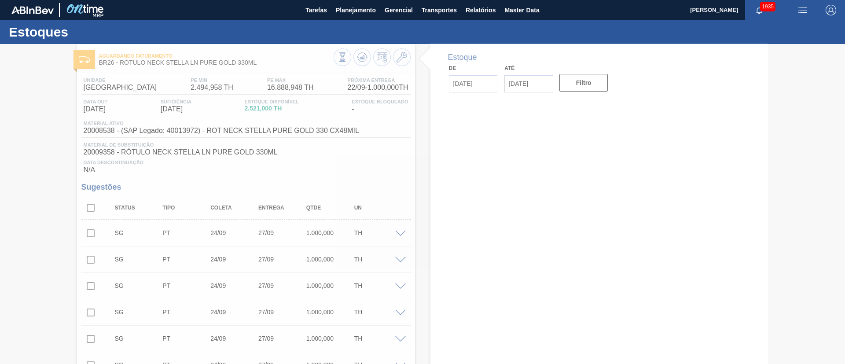
type input "[DATE]"
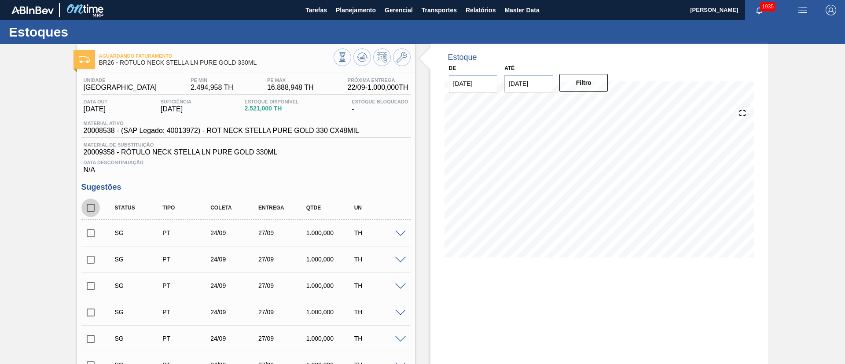
click at [89, 206] on input "checkbox" at bounding box center [90, 208] width 18 height 18
checkbox input "true"
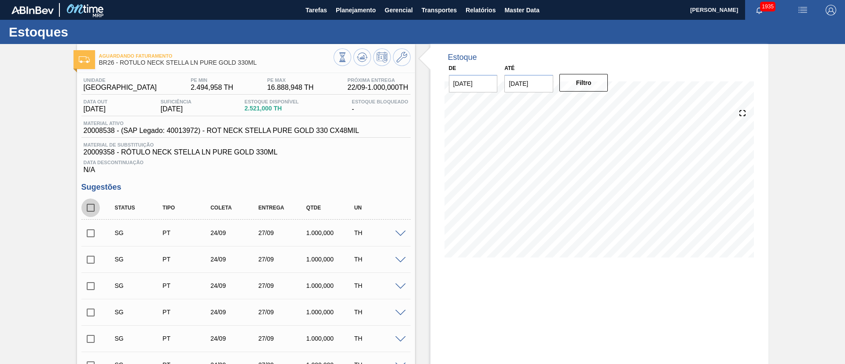
checkbox input "true"
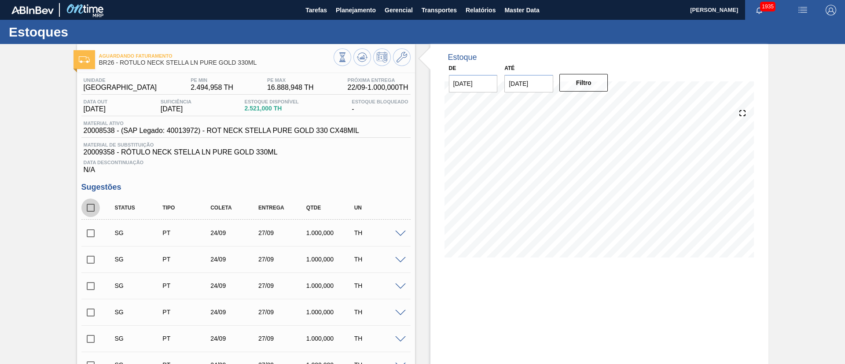
checkbox input "true"
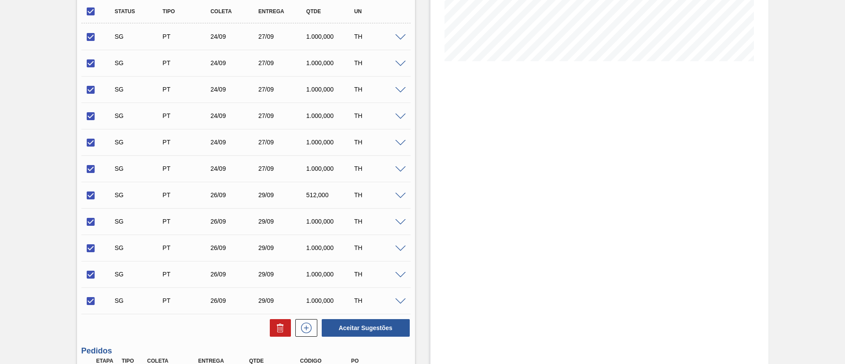
scroll to position [298, 0]
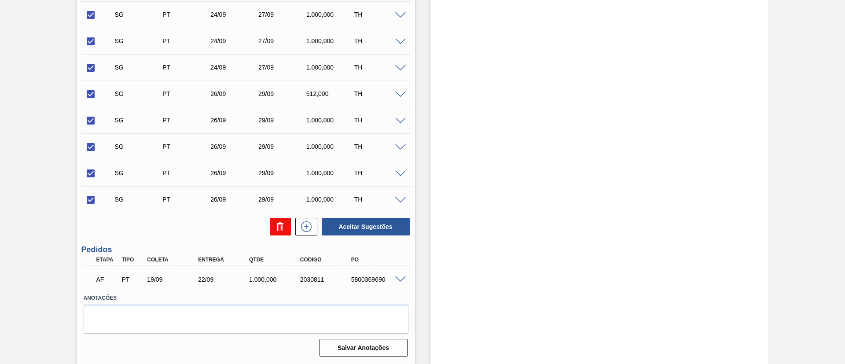
click at [280, 229] on icon at bounding box center [280, 227] width 0 height 4
checkbox input "false"
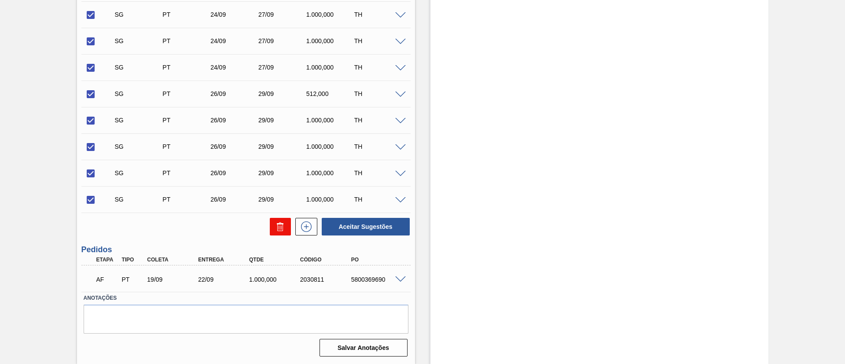
checkbox input "false"
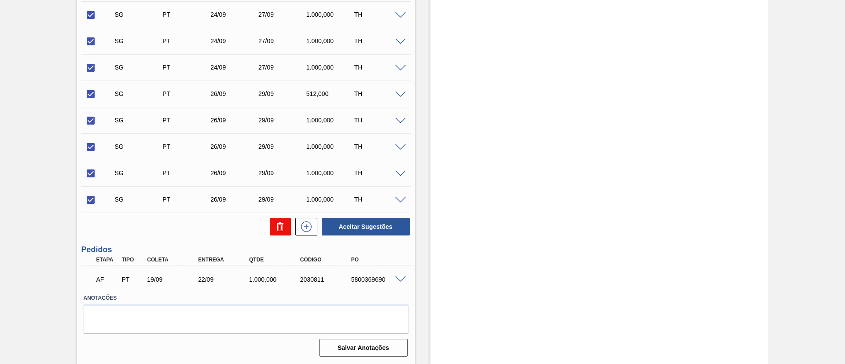
checkbox input "false"
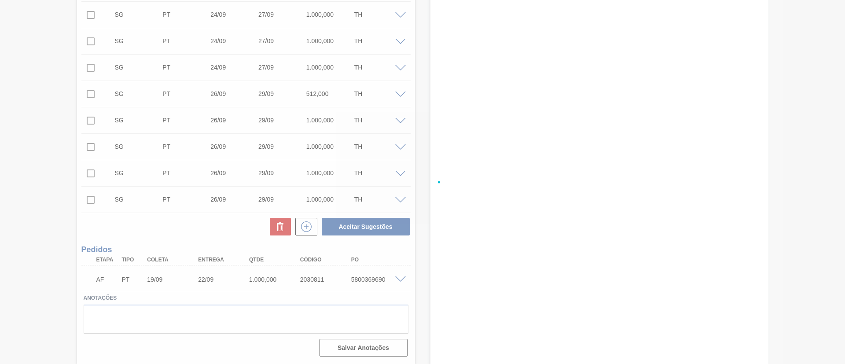
scroll to position [15, 0]
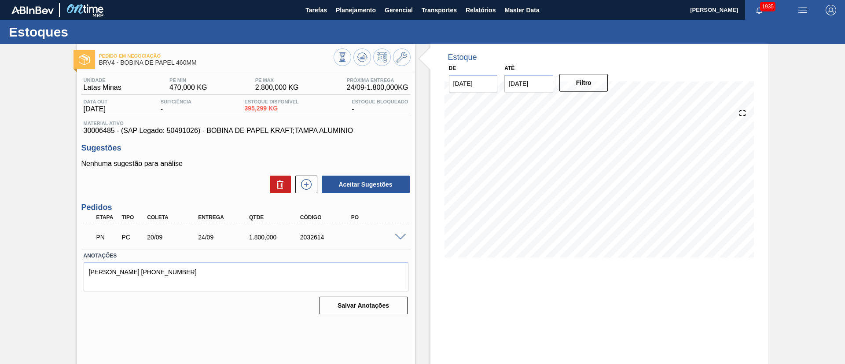
click at [398, 234] on span at bounding box center [400, 237] width 11 height 7
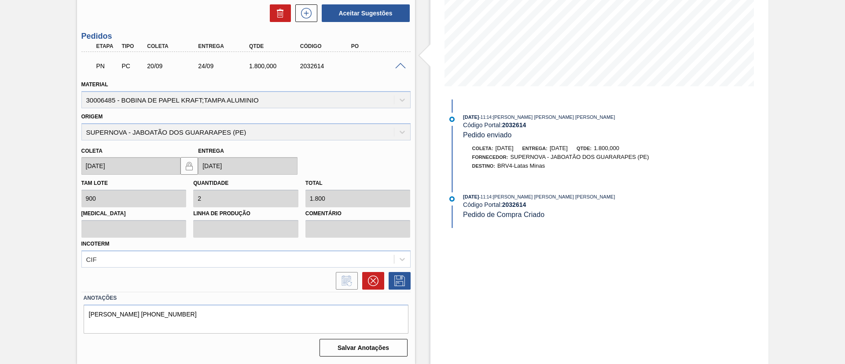
scroll to position [39, 0]
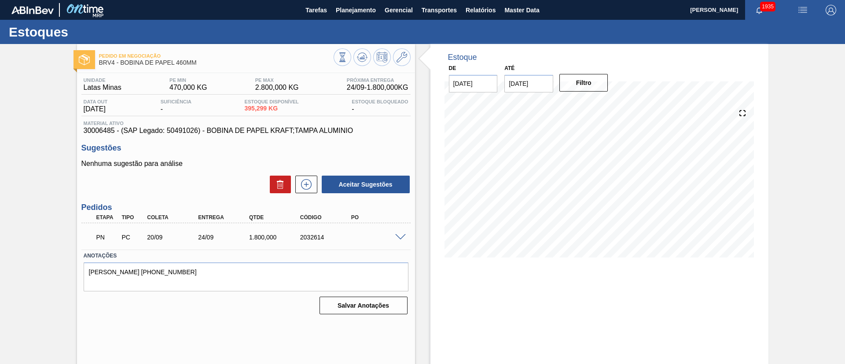
click at [398, 239] on span at bounding box center [400, 237] width 11 height 7
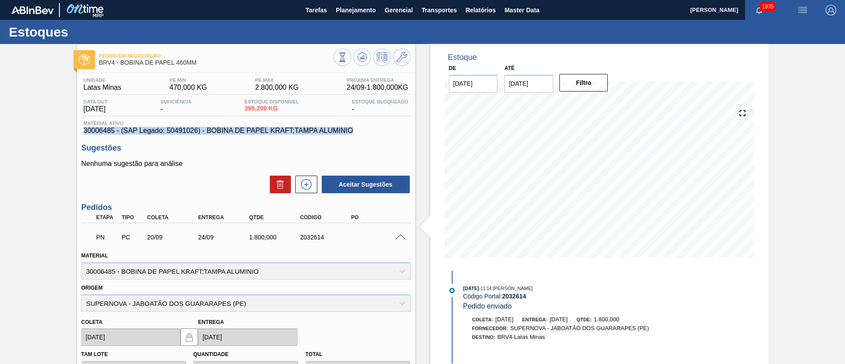
drag, startPoint x: 358, startPoint y: 130, endPoint x: 69, endPoint y: 129, distance: 289.2
click at [69, 129] on div "Pedido em Negociação BRV4 - BOBINA DE PAPEL 460MM Unidade Latas Minas PE MIN 47…" at bounding box center [422, 289] width 845 height 491
copy span "30006485 - (SAP Legado: 50491026) - BOBINA DE PAPEL KRAFT;TAMPA ALUMINIO"
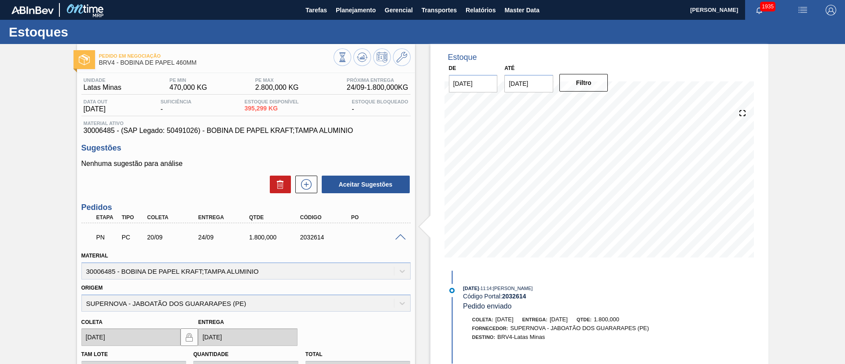
click at [399, 234] on span at bounding box center [400, 237] width 11 height 7
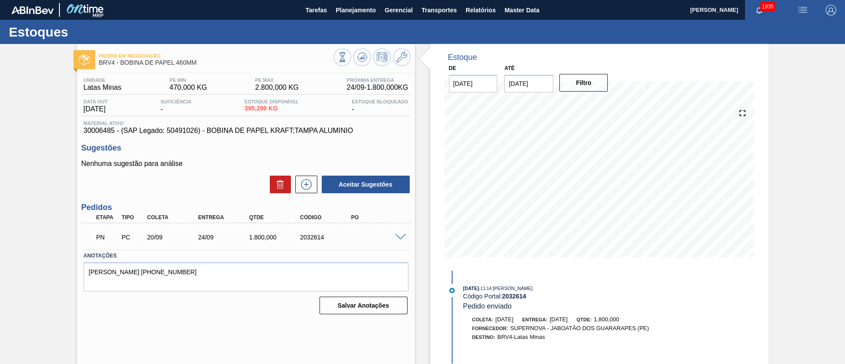
click at [399, 234] on span at bounding box center [400, 237] width 11 height 7
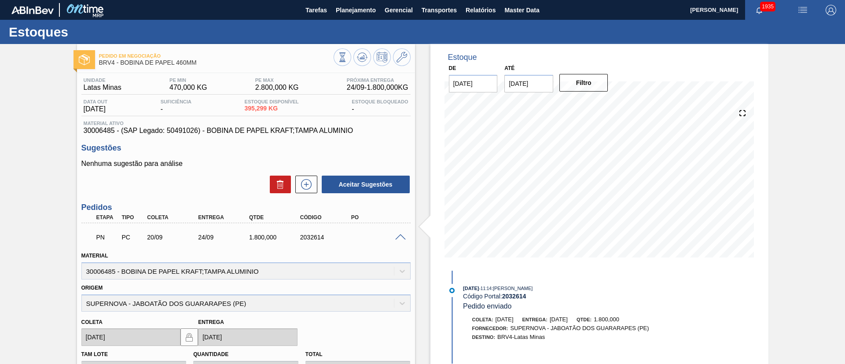
scroll to position [66, 0]
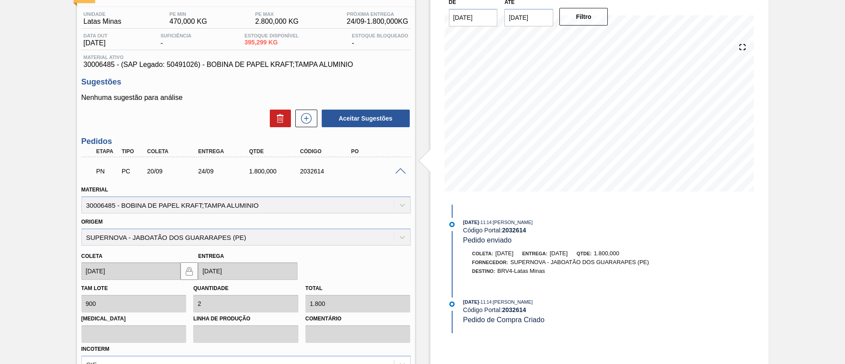
click at [402, 171] on span at bounding box center [400, 171] width 11 height 7
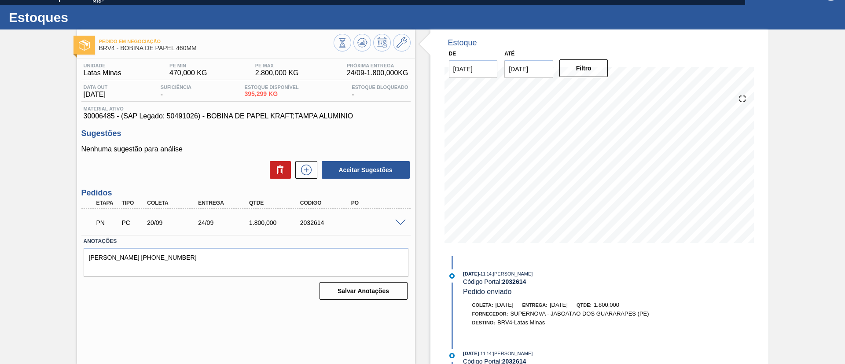
scroll to position [15, 0]
click at [397, 221] on span at bounding box center [400, 223] width 11 height 7
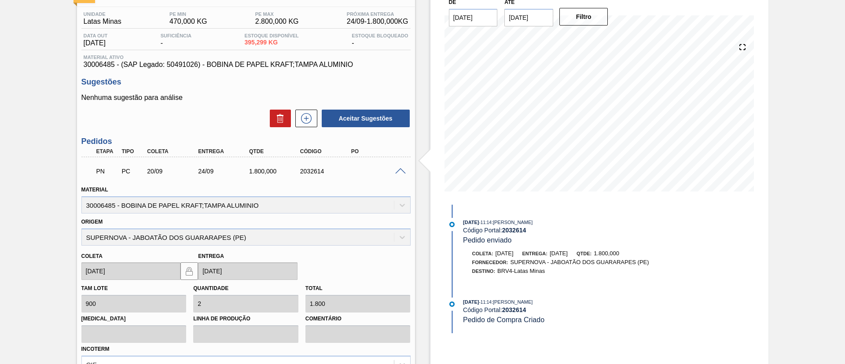
click at [405, 169] on span at bounding box center [400, 171] width 11 height 7
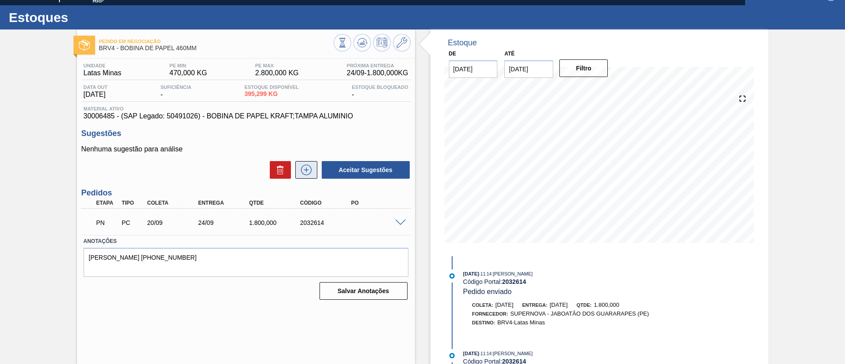
click at [309, 170] on icon at bounding box center [306, 170] width 14 height 11
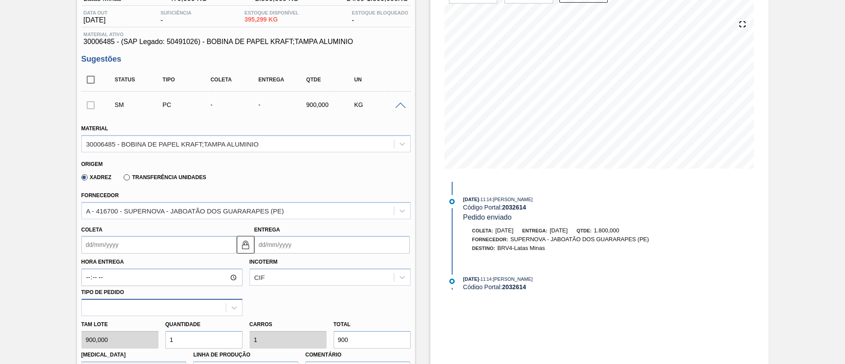
scroll to position [213, 0]
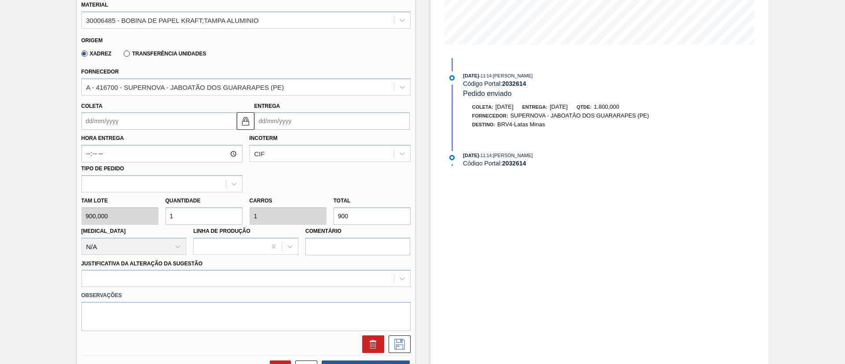
click at [127, 130] on div "Hora Entrega Incoterm CIF Tipo de pedido" at bounding box center [246, 161] width 336 height 63
click at [124, 124] on input "Coleta" at bounding box center [158, 121] width 155 height 18
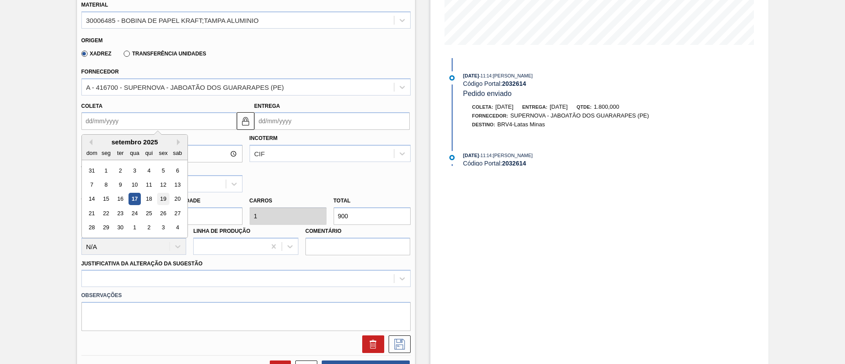
click at [167, 198] on div "19" at bounding box center [163, 199] width 12 height 12
type input "19/09/2025"
type input "23/09/2025"
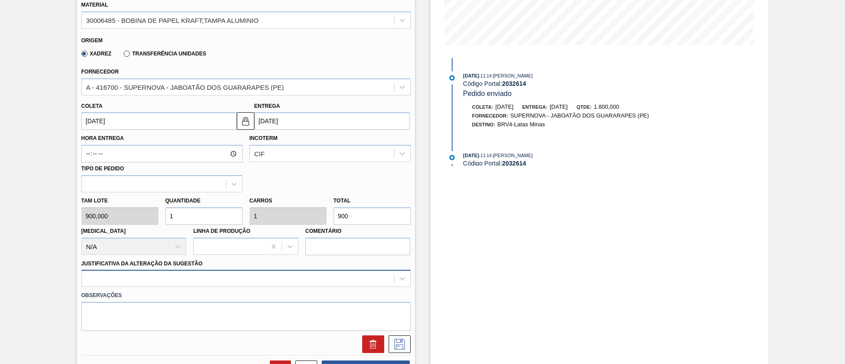
click at [203, 282] on div at bounding box center [245, 278] width 329 height 17
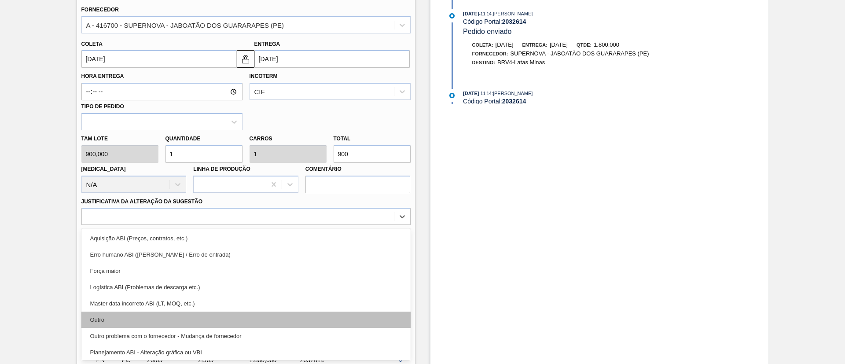
click at [167, 313] on div "Outro" at bounding box center [245, 320] width 329 height 16
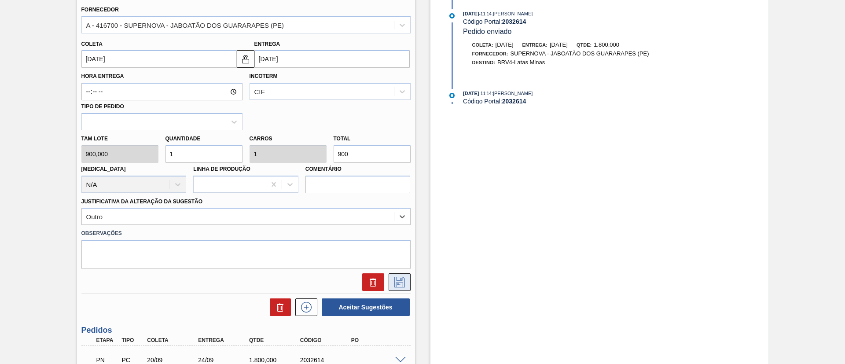
click at [393, 281] on icon at bounding box center [400, 282] width 14 height 11
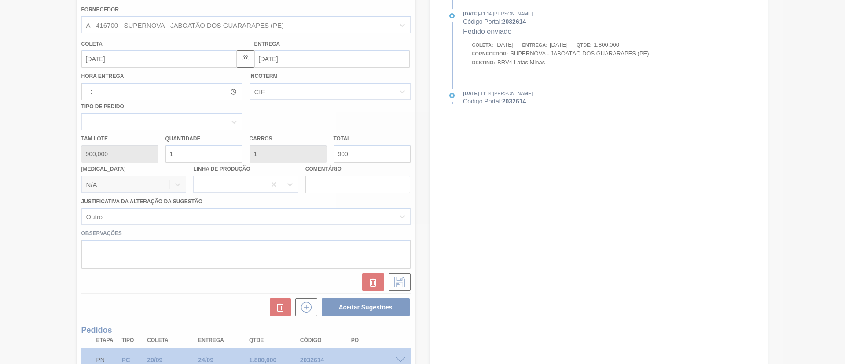
scroll to position [15, 0]
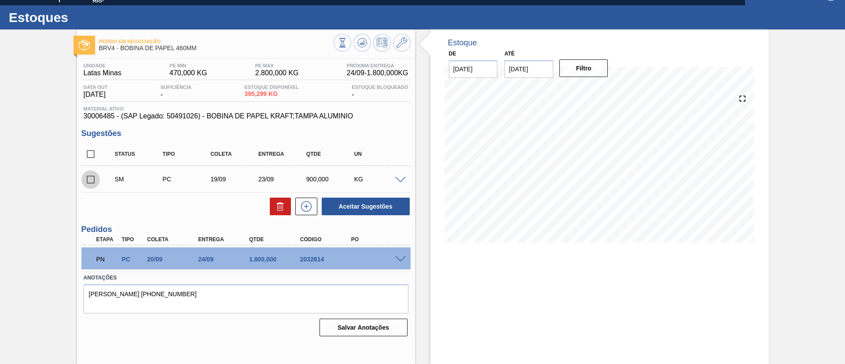
click at [90, 182] on input "checkbox" at bounding box center [90, 179] width 18 height 18
click at [366, 213] on button "Aceitar Sugestões" at bounding box center [366, 207] width 88 height 18
checkbox input "false"
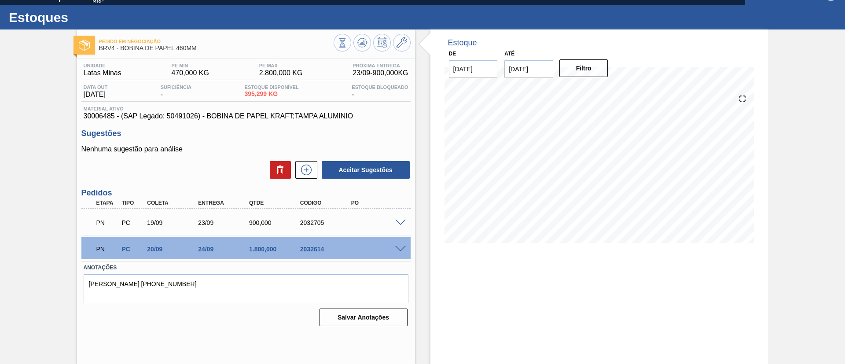
click at [397, 246] on span at bounding box center [400, 249] width 11 height 7
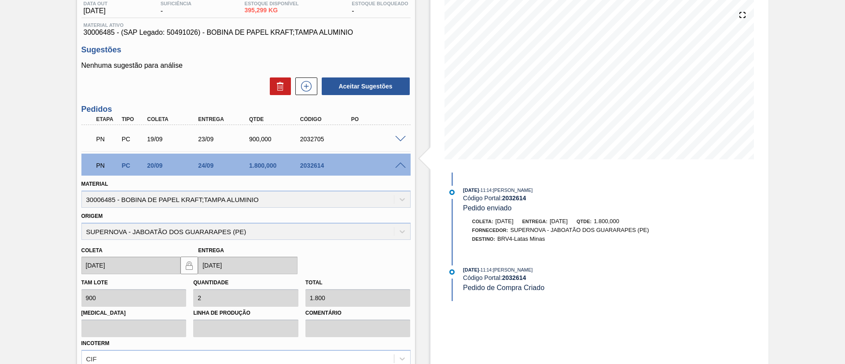
scroll to position [198, 0]
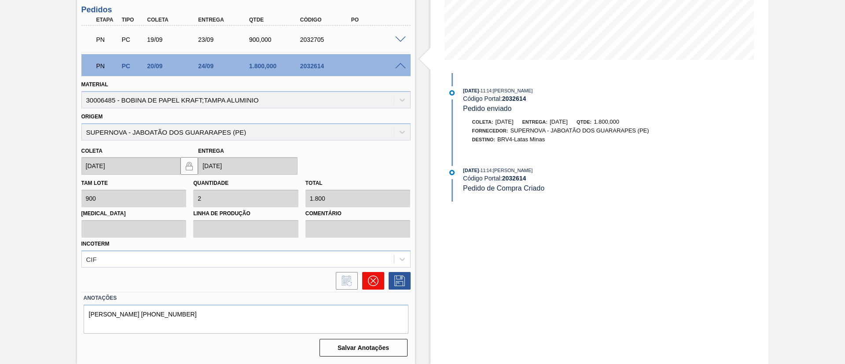
click at [369, 276] on icon at bounding box center [373, 281] width 11 height 11
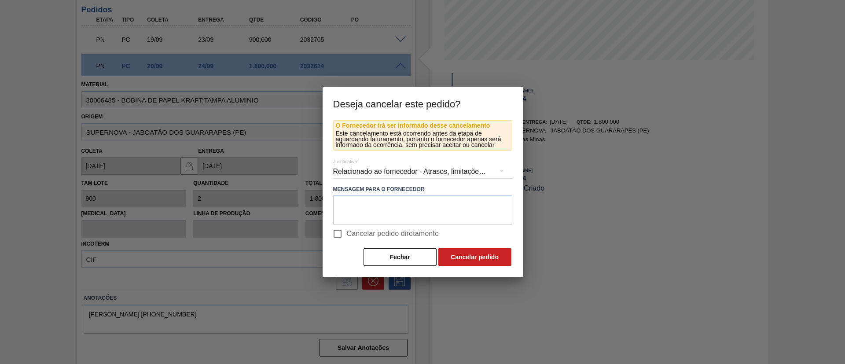
click at [380, 235] on span "Cancelar pedido diretamente" at bounding box center [393, 233] width 92 height 11
click at [347, 235] on input "Cancelar pedido diretamente" at bounding box center [337, 233] width 18 height 18
checkbox input "true"
click at [458, 259] on button "Cancelar pedido" at bounding box center [474, 257] width 73 height 18
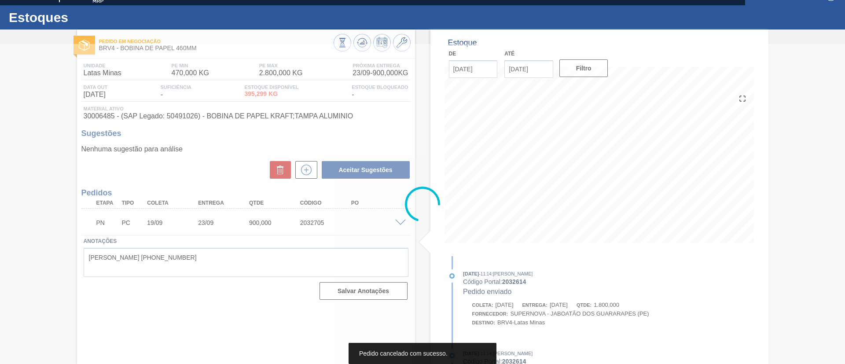
scroll to position [15, 0]
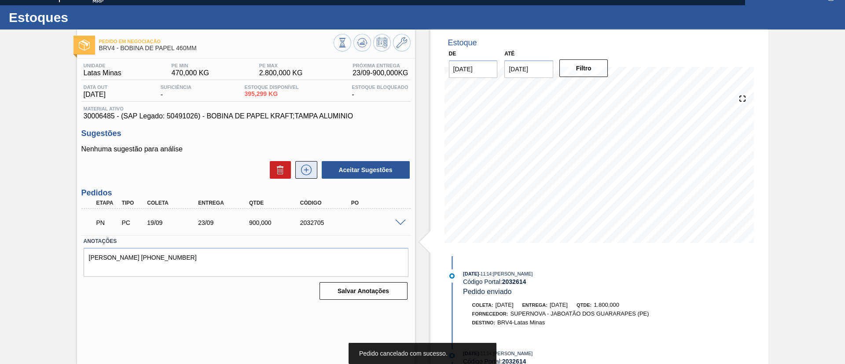
click at [309, 168] on icon at bounding box center [306, 170] width 14 height 11
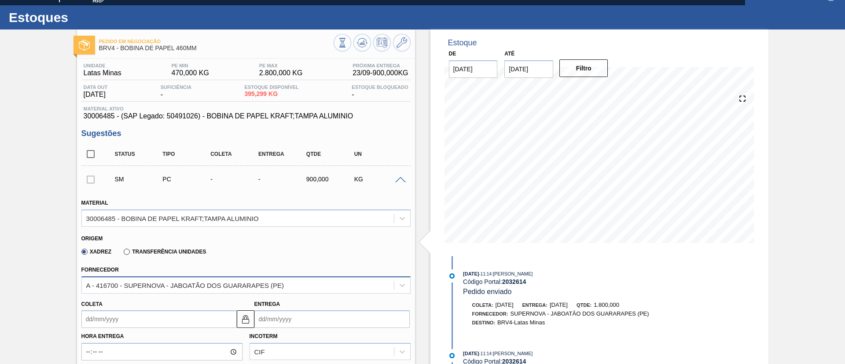
scroll to position [147, 0]
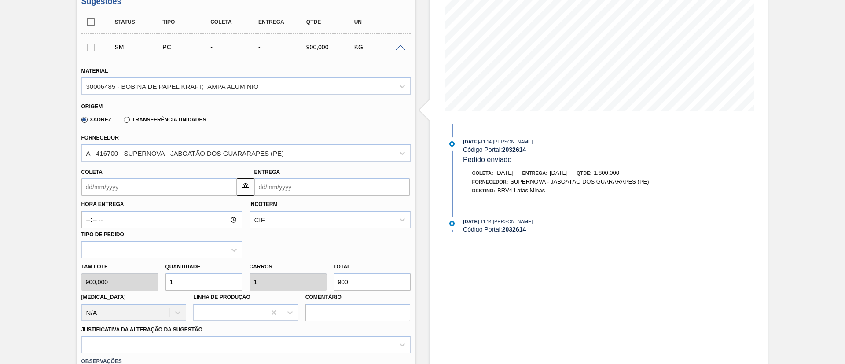
click at [139, 189] on input "Coleta" at bounding box center [158, 187] width 155 height 18
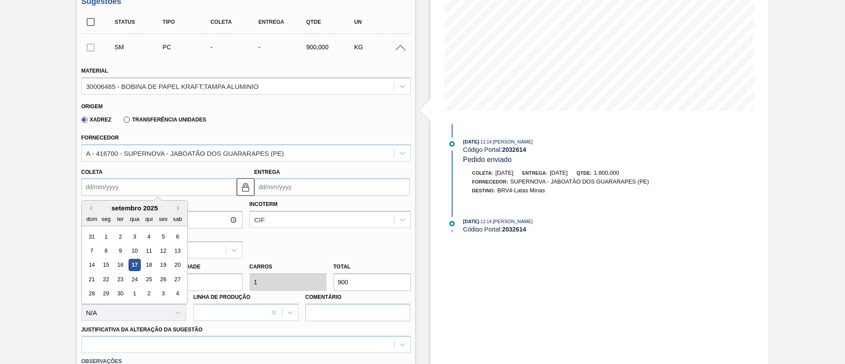
click at [128, 206] on div "setembro 2025" at bounding box center [135, 207] width 106 height 7
click at [175, 280] on div "27" at bounding box center [177, 279] width 12 height 12
type input "[DATE]"
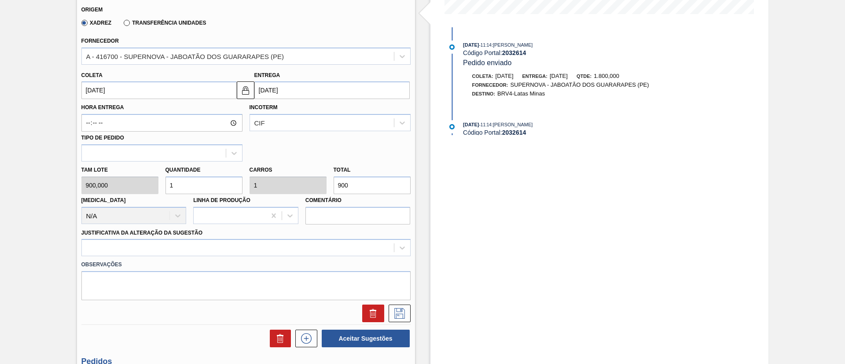
scroll to position [279, 0]
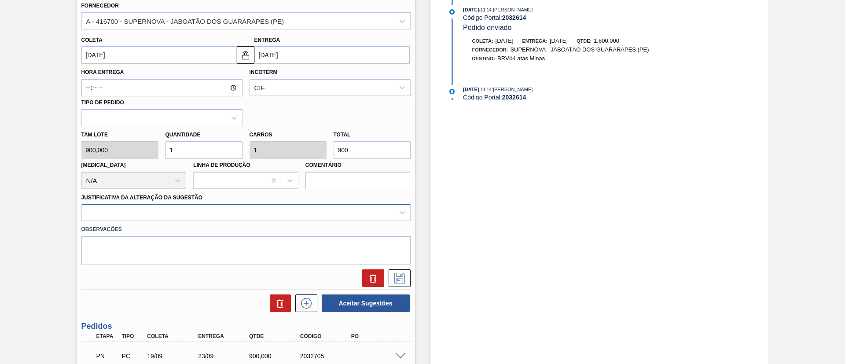
click at [237, 210] on div at bounding box center [238, 212] width 312 height 13
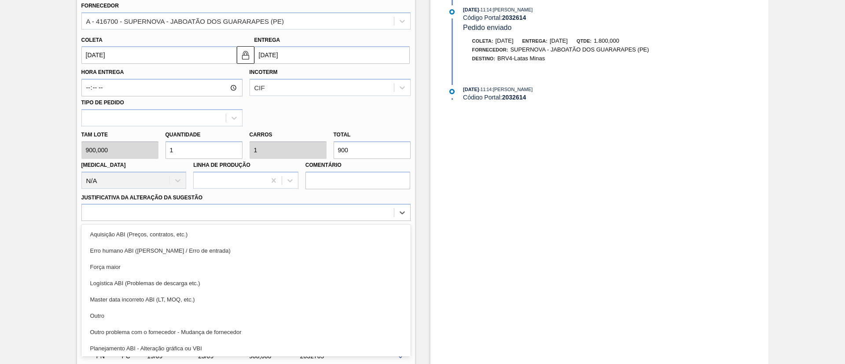
click at [162, 308] on div "Outro" at bounding box center [245, 316] width 329 height 16
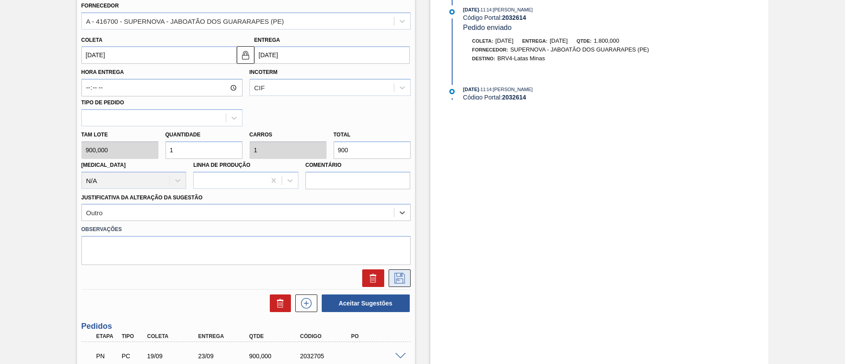
click at [391, 270] on button at bounding box center [400, 278] width 22 height 18
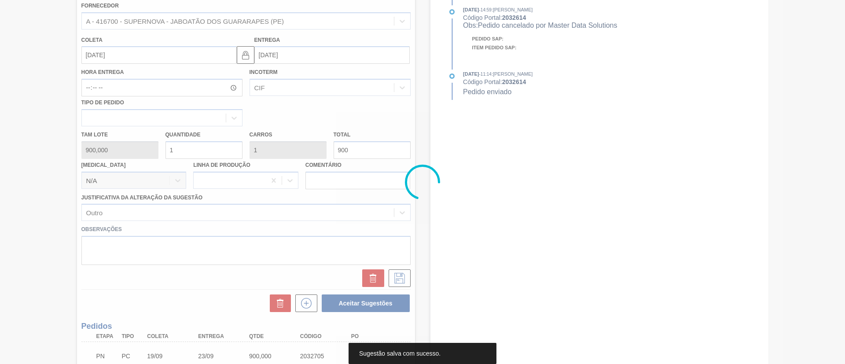
scroll to position [15, 0]
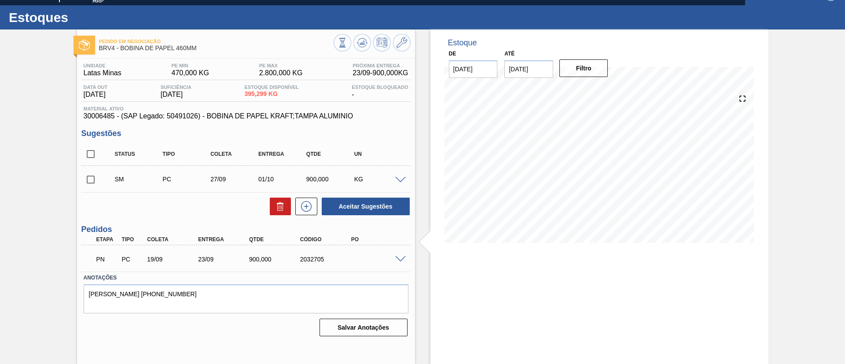
click at [92, 174] on input "checkbox" at bounding box center [90, 179] width 18 height 18
click at [374, 207] on button "Aceitar Sugestões" at bounding box center [366, 207] width 88 height 18
checkbox input "false"
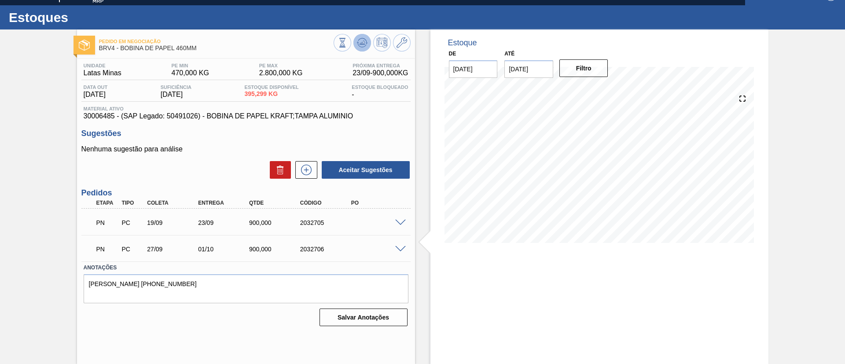
click at [370, 42] on button at bounding box center [362, 43] width 18 height 18
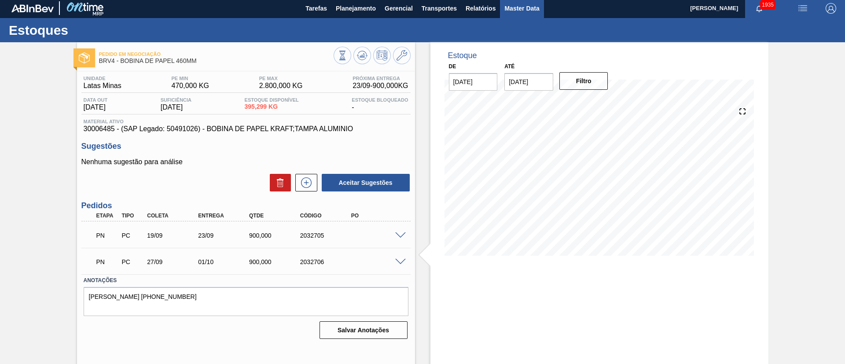
scroll to position [0, 0]
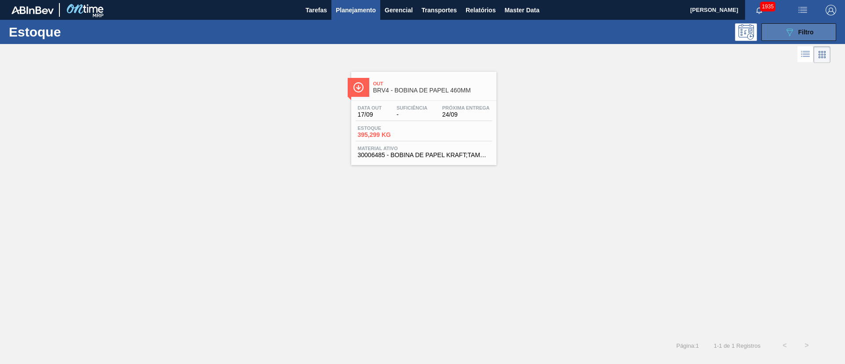
click at [802, 33] on span "Filtro" at bounding box center [805, 32] width 15 height 7
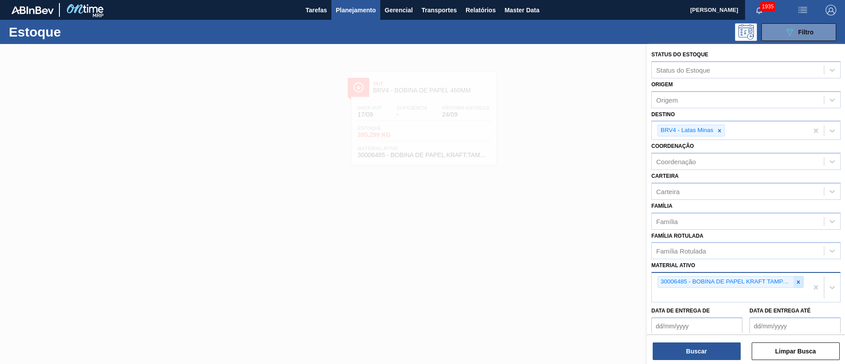
click at [795, 283] on icon at bounding box center [798, 282] width 6 height 6
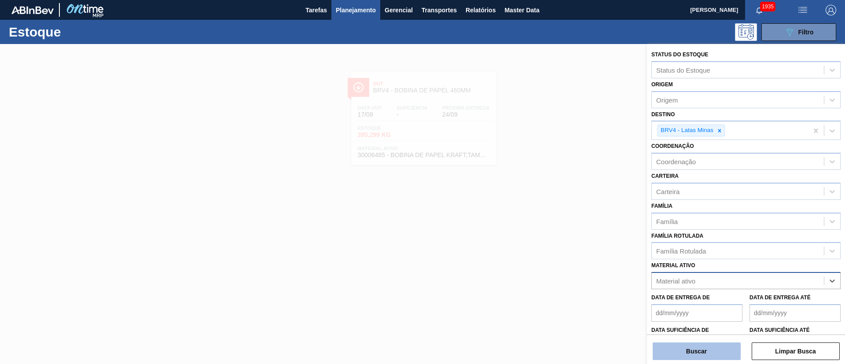
click at [703, 348] on button "Buscar" at bounding box center [697, 351] width 88 height 18
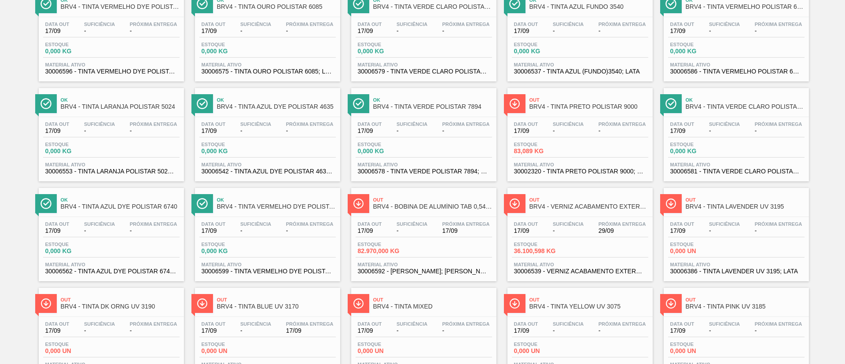
scroll to position [722, 0]
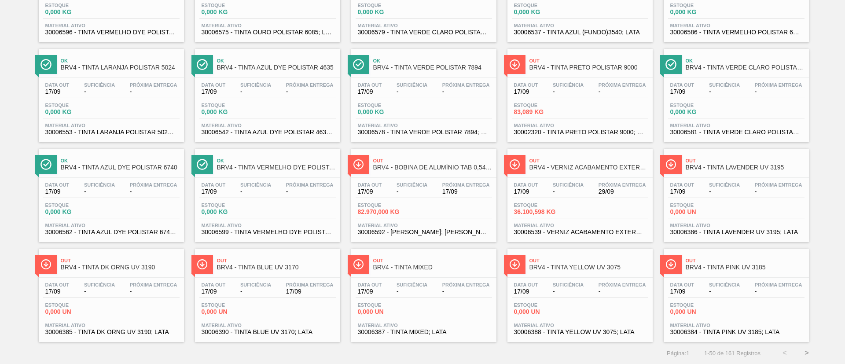
click at [809, 353] on button ">" at bounding box center [807, 353] width 22 height 22
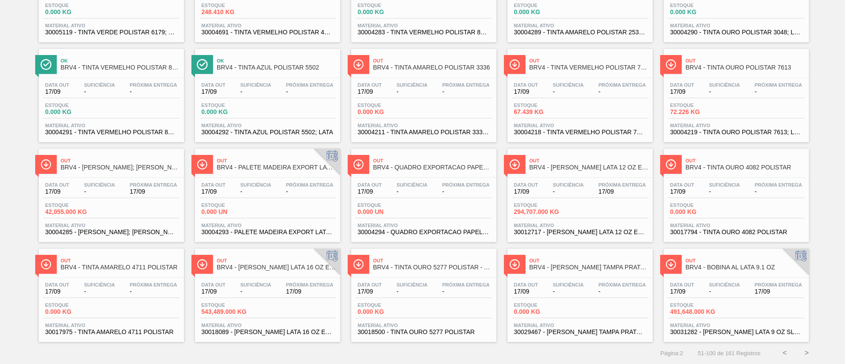
click at [809, 355] on button ">" at bounding box center [807, 353] width 22 height 22
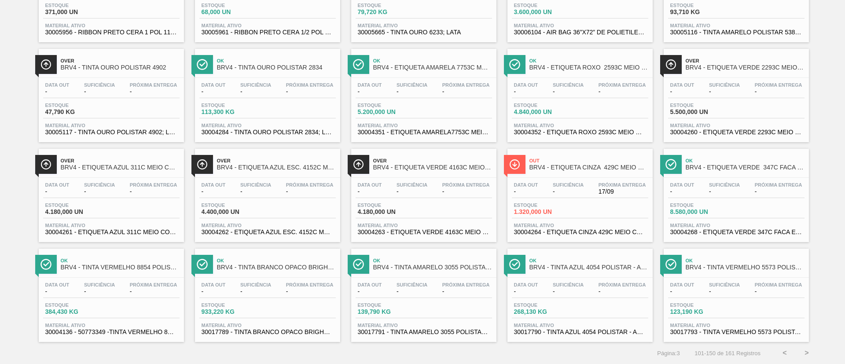
click at [807, 353] on button ">" at bounding box center [807, 353] width 22 height 22
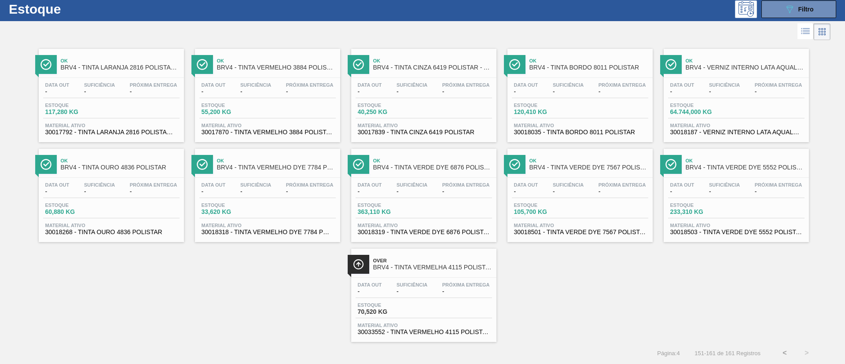
scroll to position [0, 0]
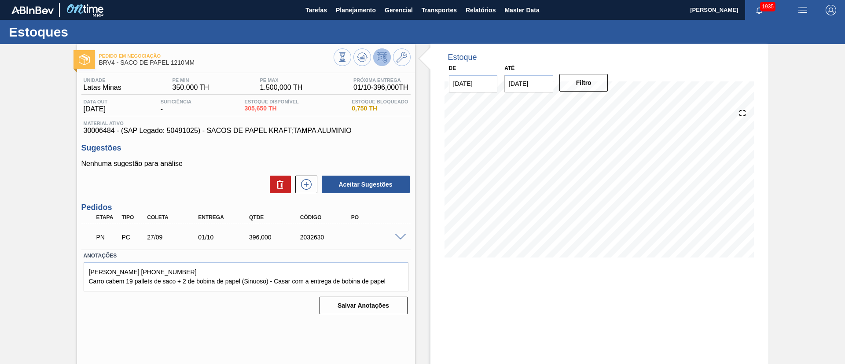
click at [400, 238] on span at bounding box center [400, 237] width 11 height 7
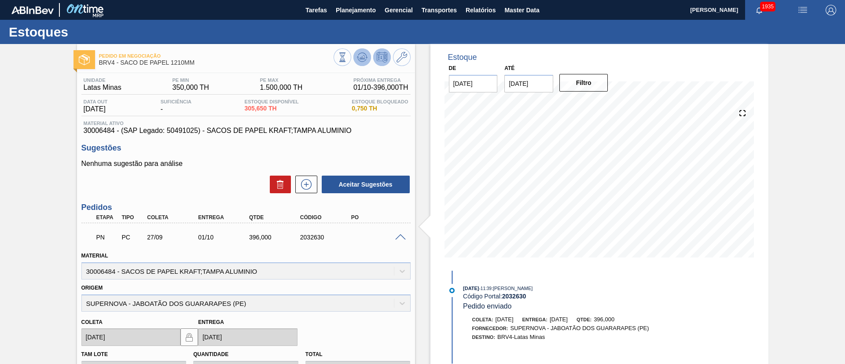
click at [359, 60] on icon at bounding box center [361, 59] width 9 height 4
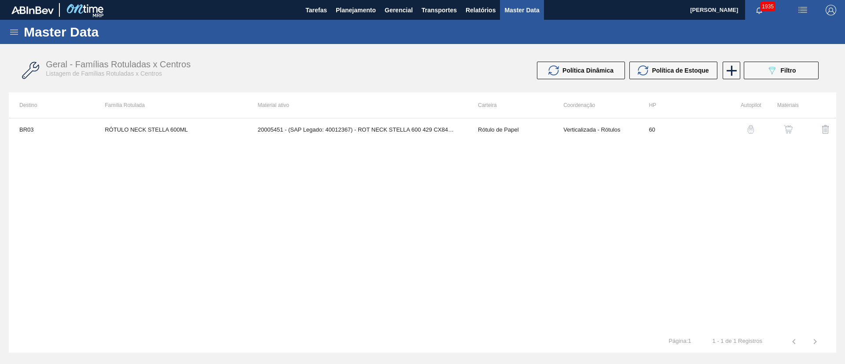
click at [13, 32] on icon at bounding box center [14, 31] width 8 height 5
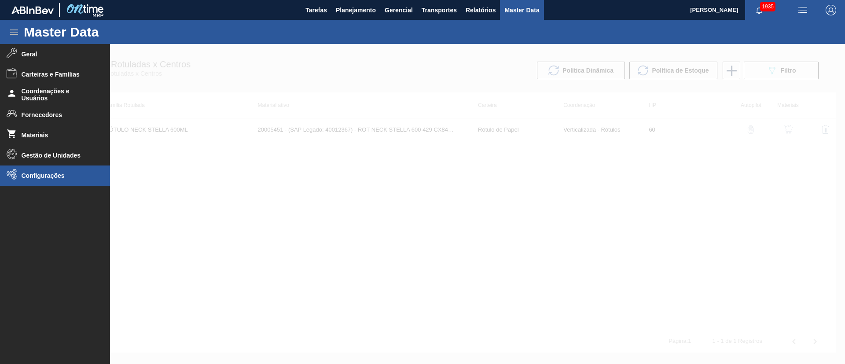
click at [43, 181] on li "Configurações" at bounding box center [55, 176] width 110 height 20
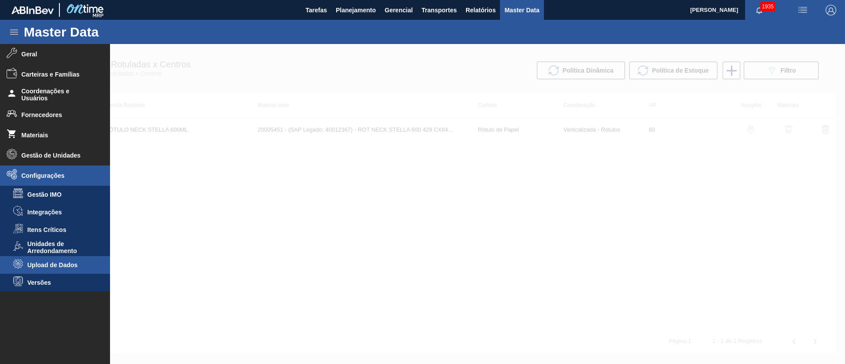
click at [70, 261] on span "Upload de Dados" at bounding box center [61, 264] width 68 height 7
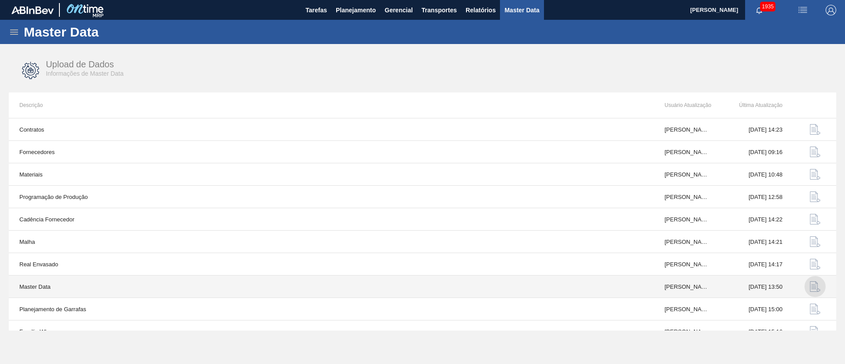
click at [812, 287] on img "button" at bounding box center [815, 286] width 11 height 11
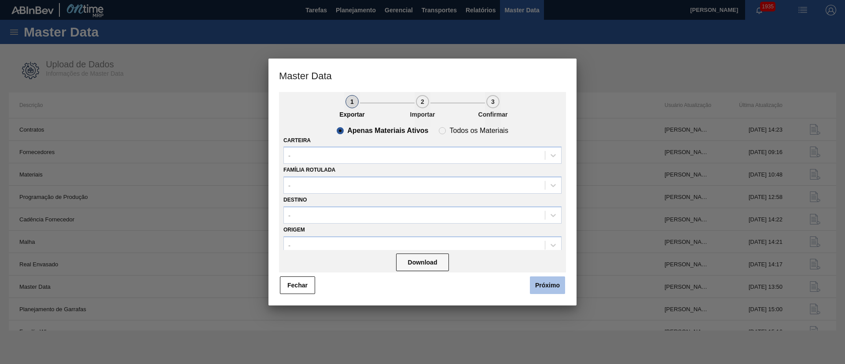
click at [553, 287] on button "Próximo" at bounding box center [547, 285] width 35 height 18
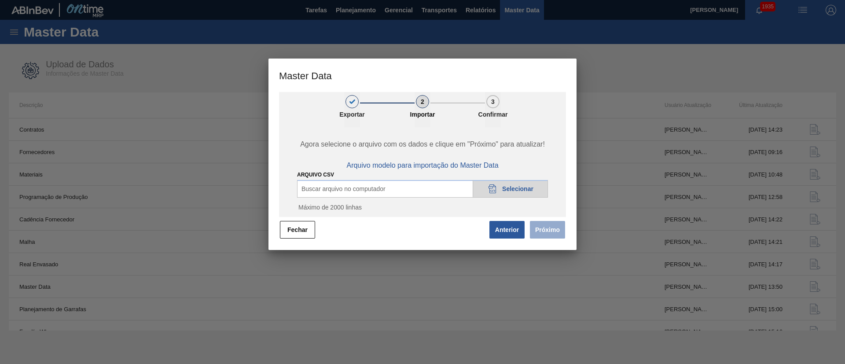
click at [519, 190] on span "Selecionar" at bounding box center [517, 188] width 31 height 7
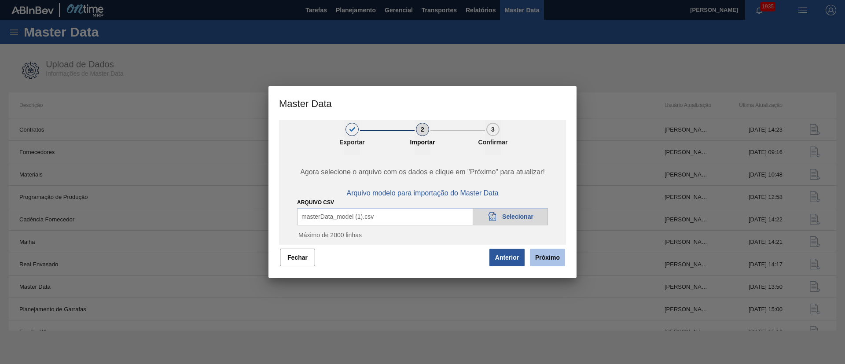
click at [548, 260] on button "Próximo" at bounding box center [547, 258] width 35 height 18
